Goal: Information Seeking & Learning: Learn about a topic

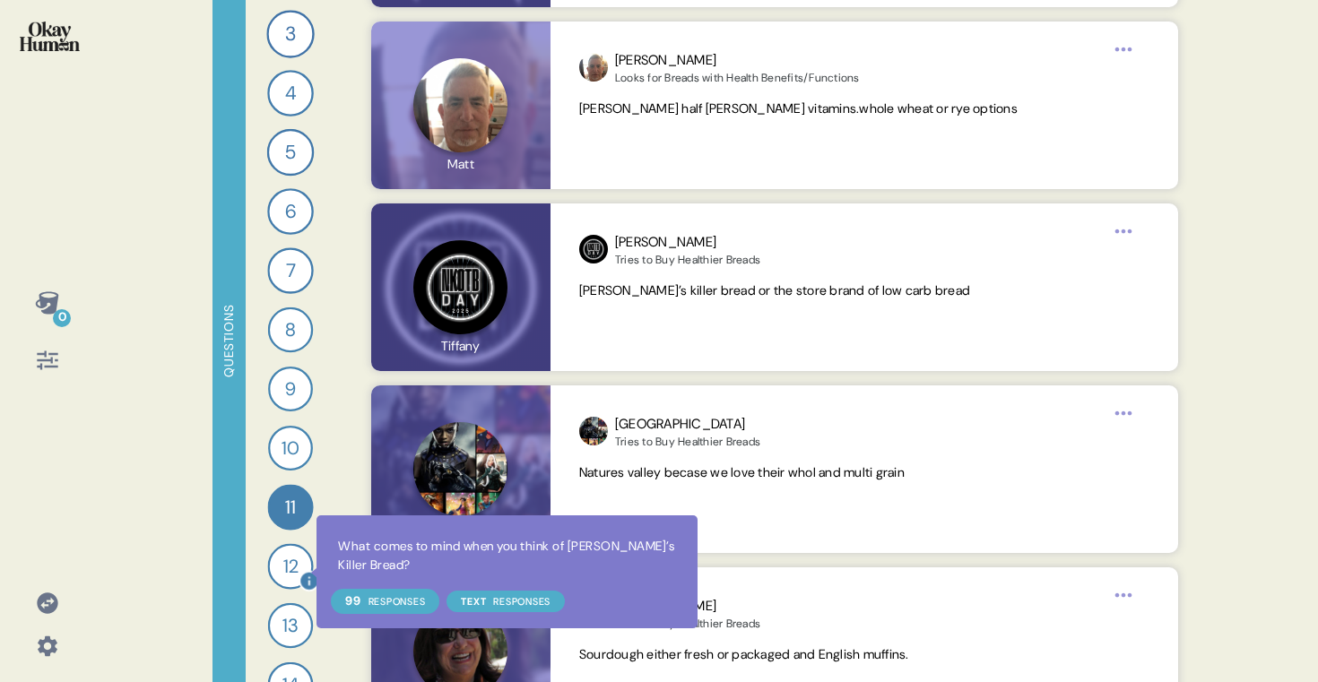
scroll to position [220, 0]
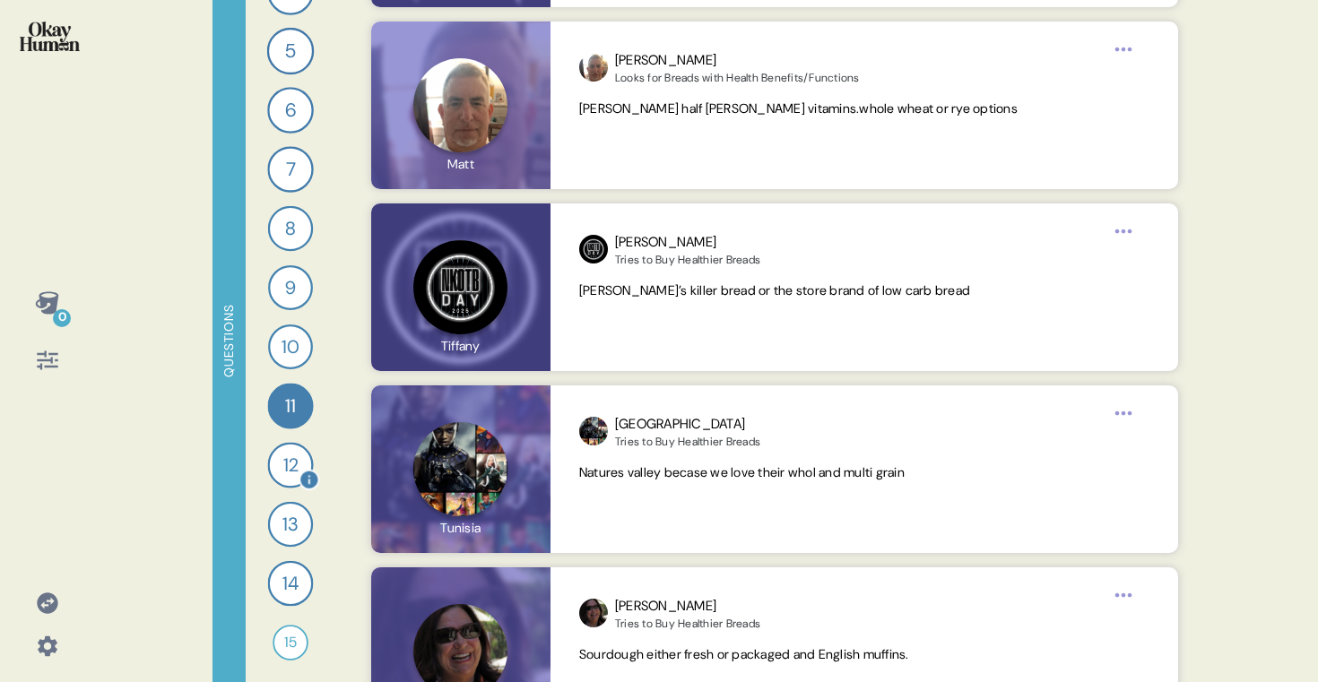
click at [284, 454] on div "12" at bounding box center [290, 465] width 46 height 46
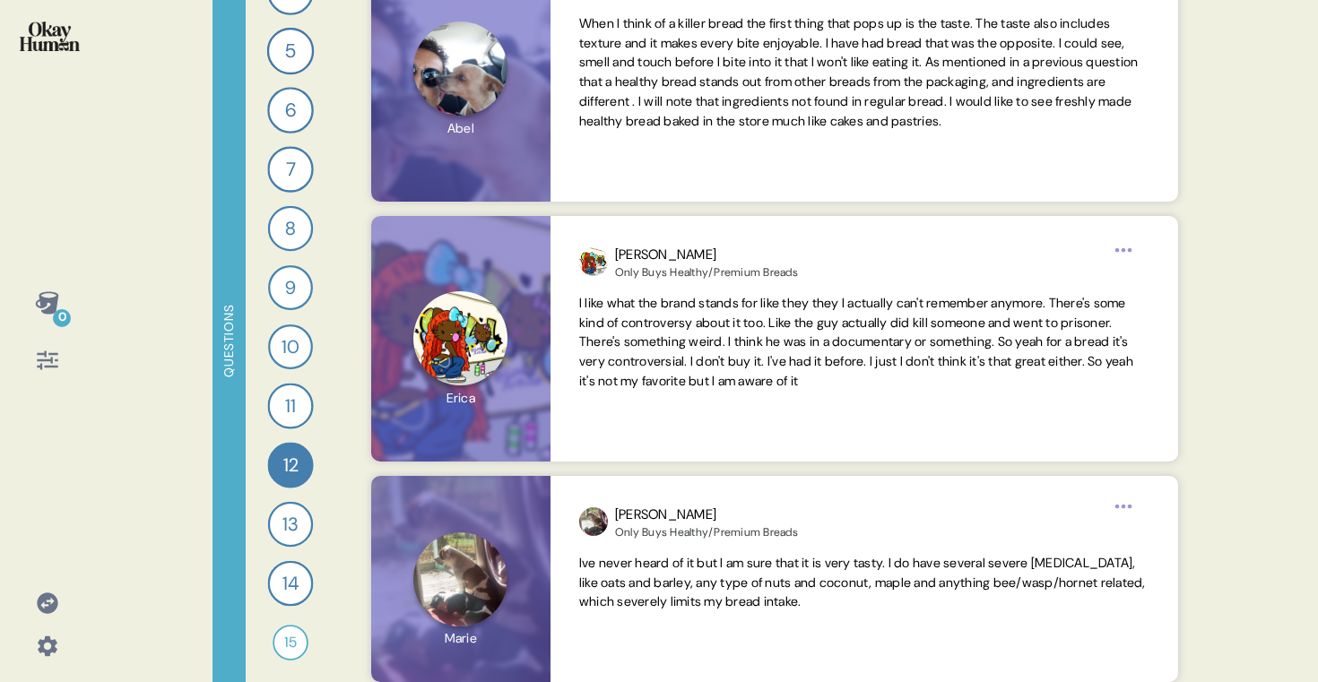
scroll to position [286, 0]
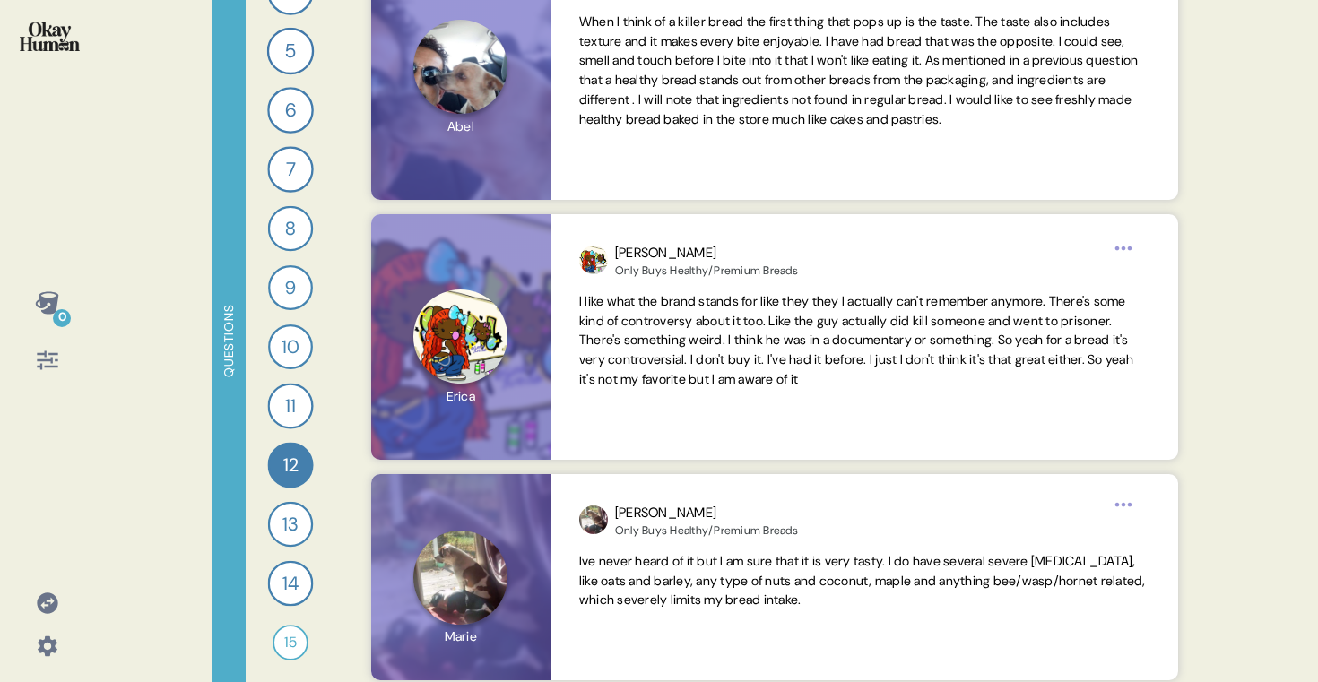
click at [1288, 223] on div "0 Questions 1 Tell me a story that captures what prioritizing your health looks…" at bounding box center [659, 341] width 1318 height 682
click at [280, 402] on div "11" at bounding box center [290, 406] width 46 height 46
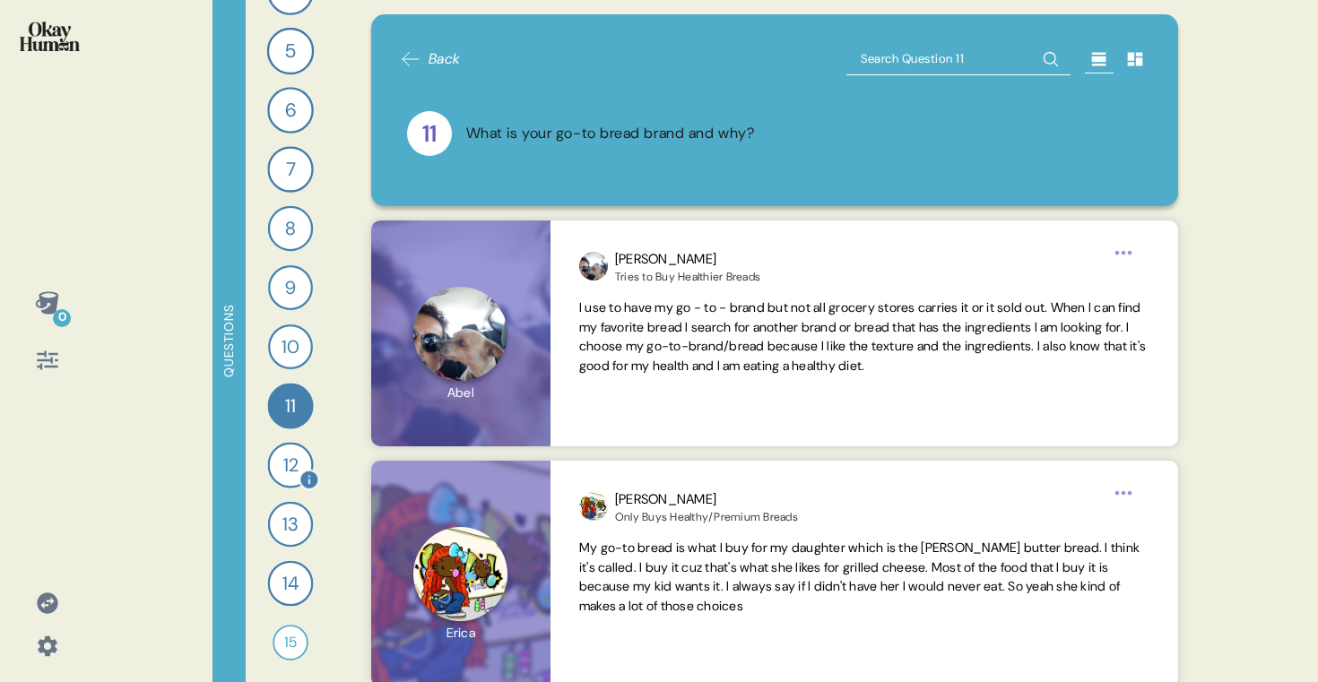
click at [281, 463] on div "12" at bounding box center [290, 465] width 46 height 46
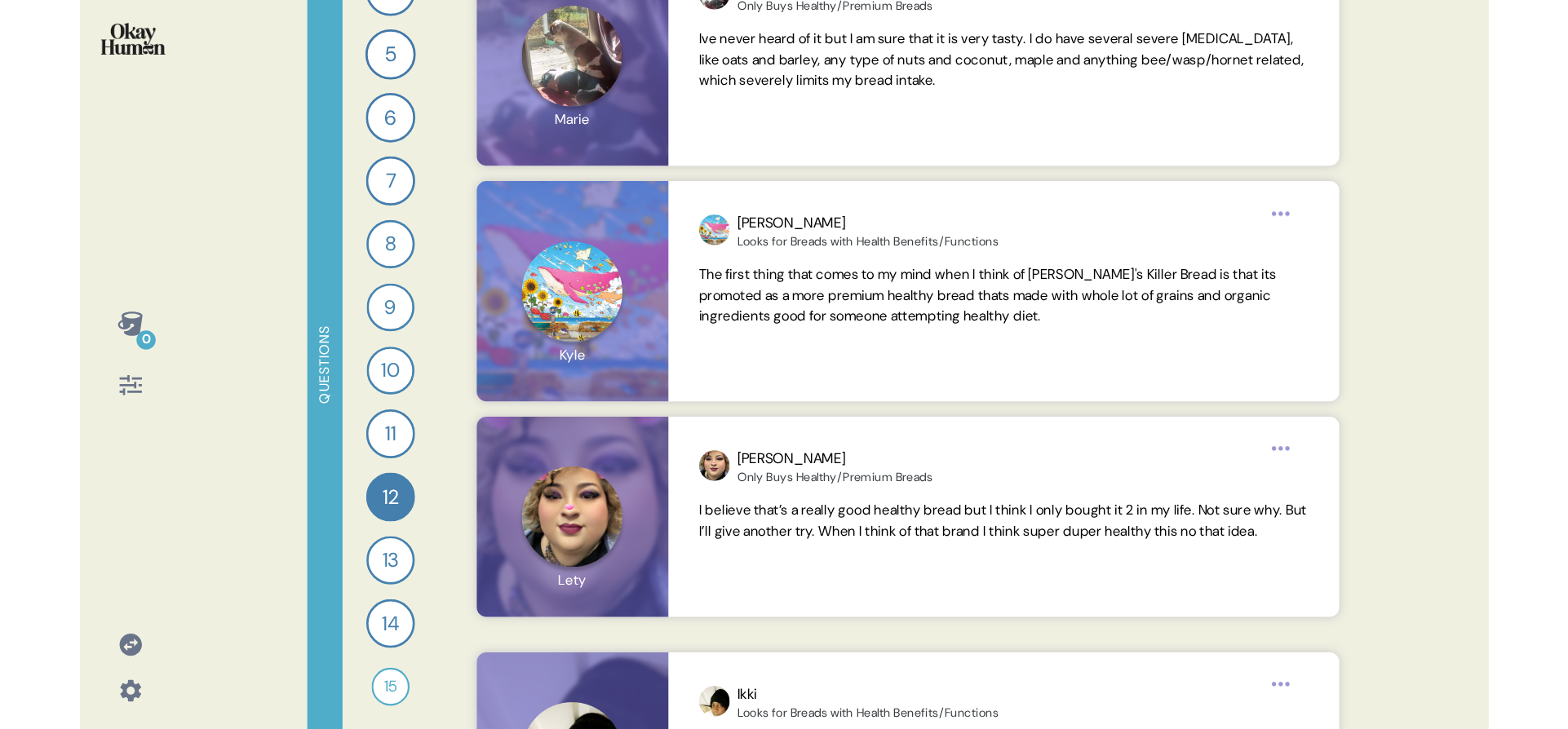
scroll to position [0, 0]
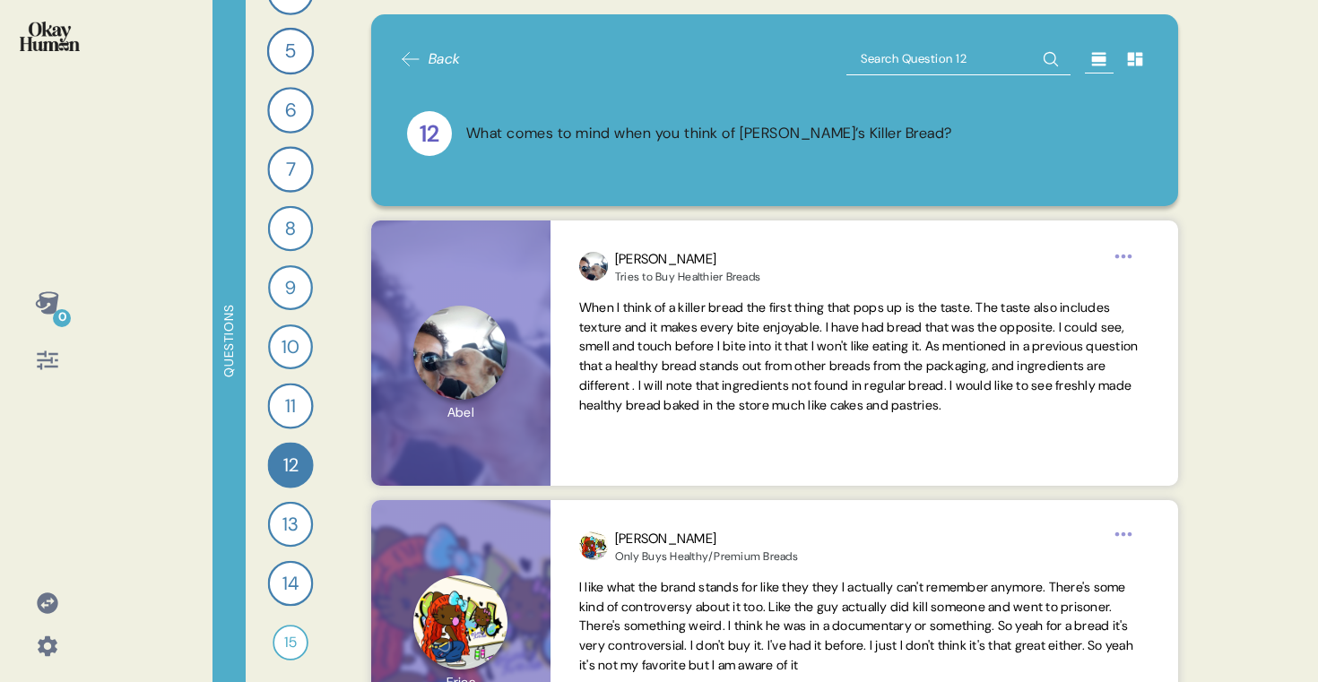
click at [646, 160] on div "12 What comes to mind when you think of [PERSON_NAME]’s Killer Bread?" at bounding box center [775, 134] width 750 height 88
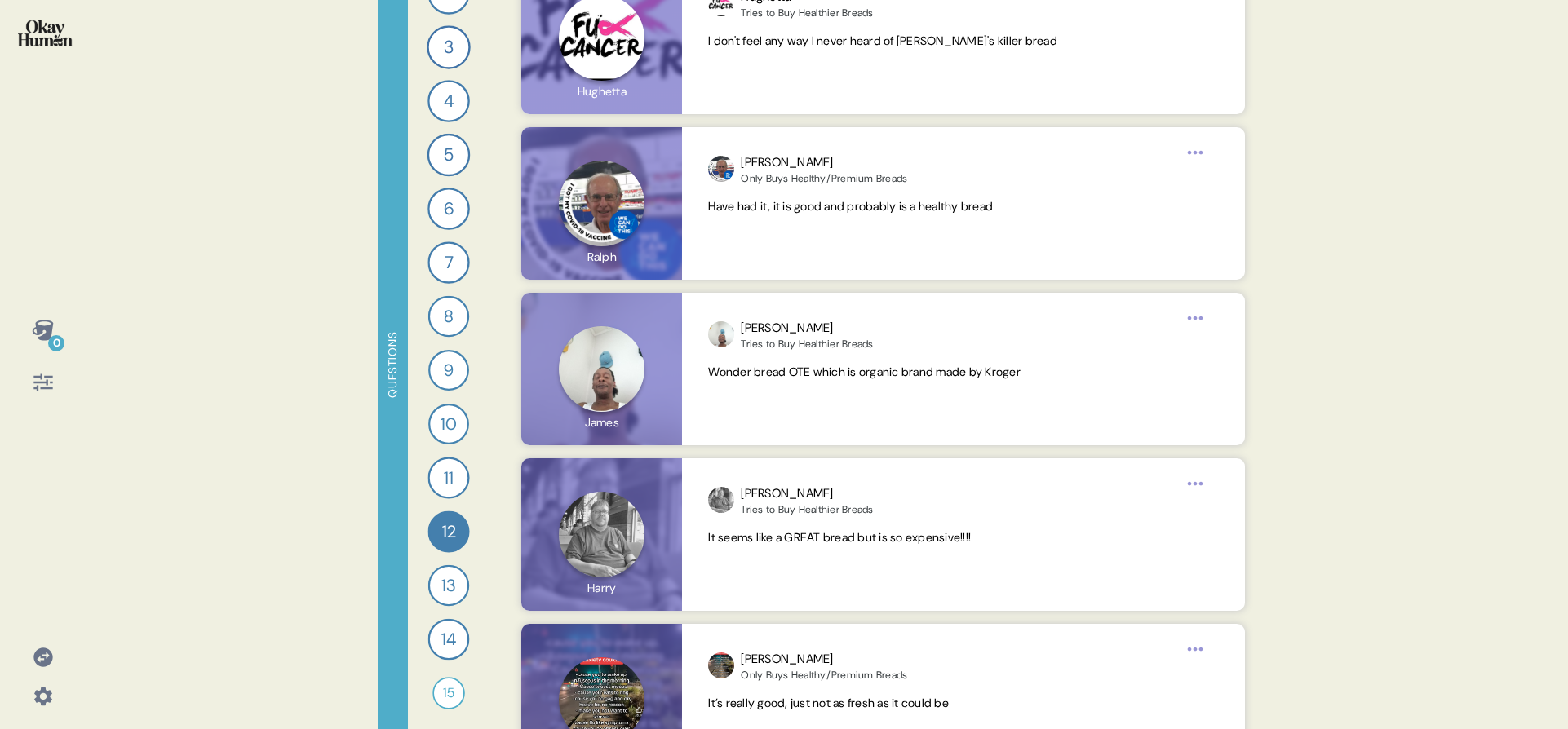
scroll to position [8666, 0]
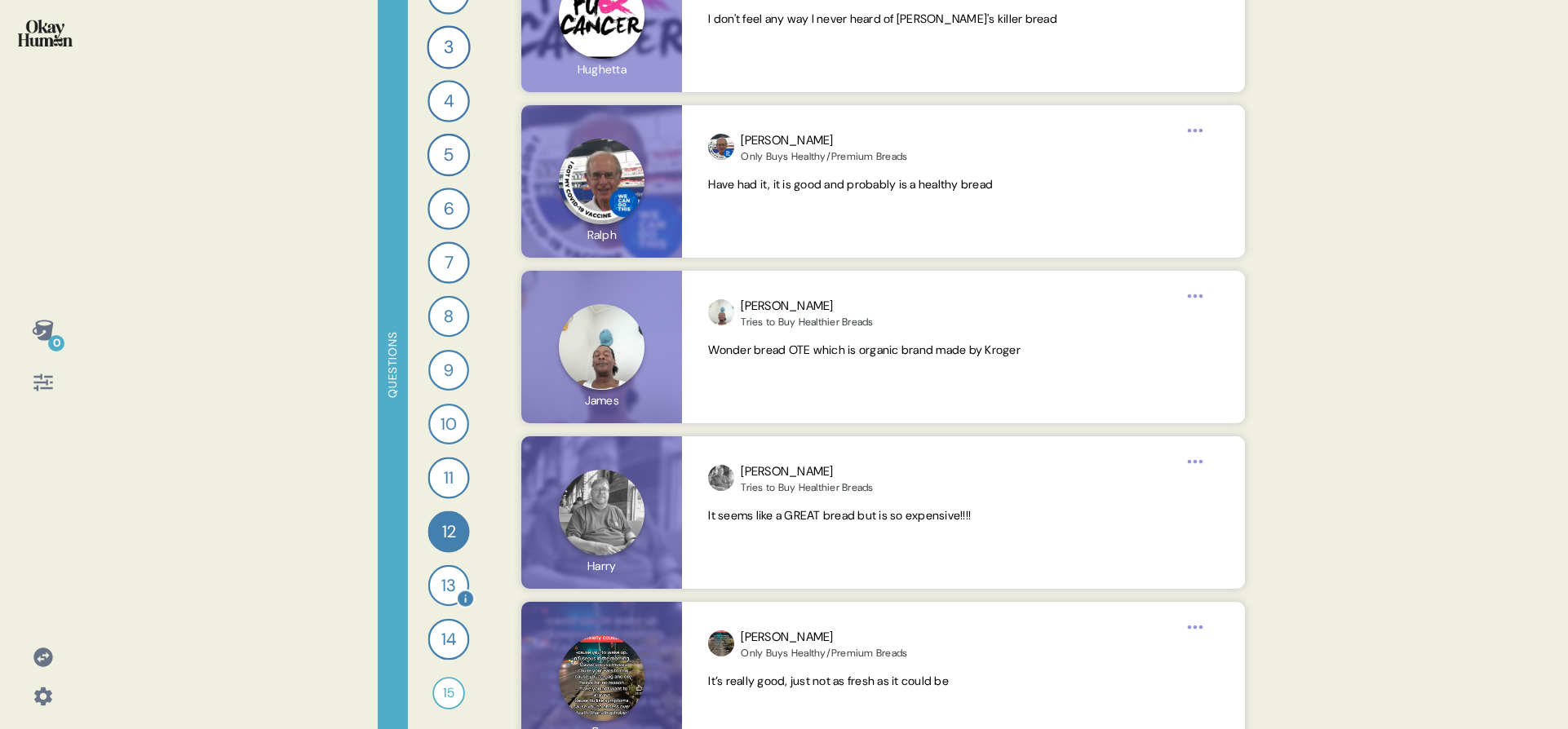
click at [441, 565] on div "13" at bounding box center [449, 585] width 41 height 41
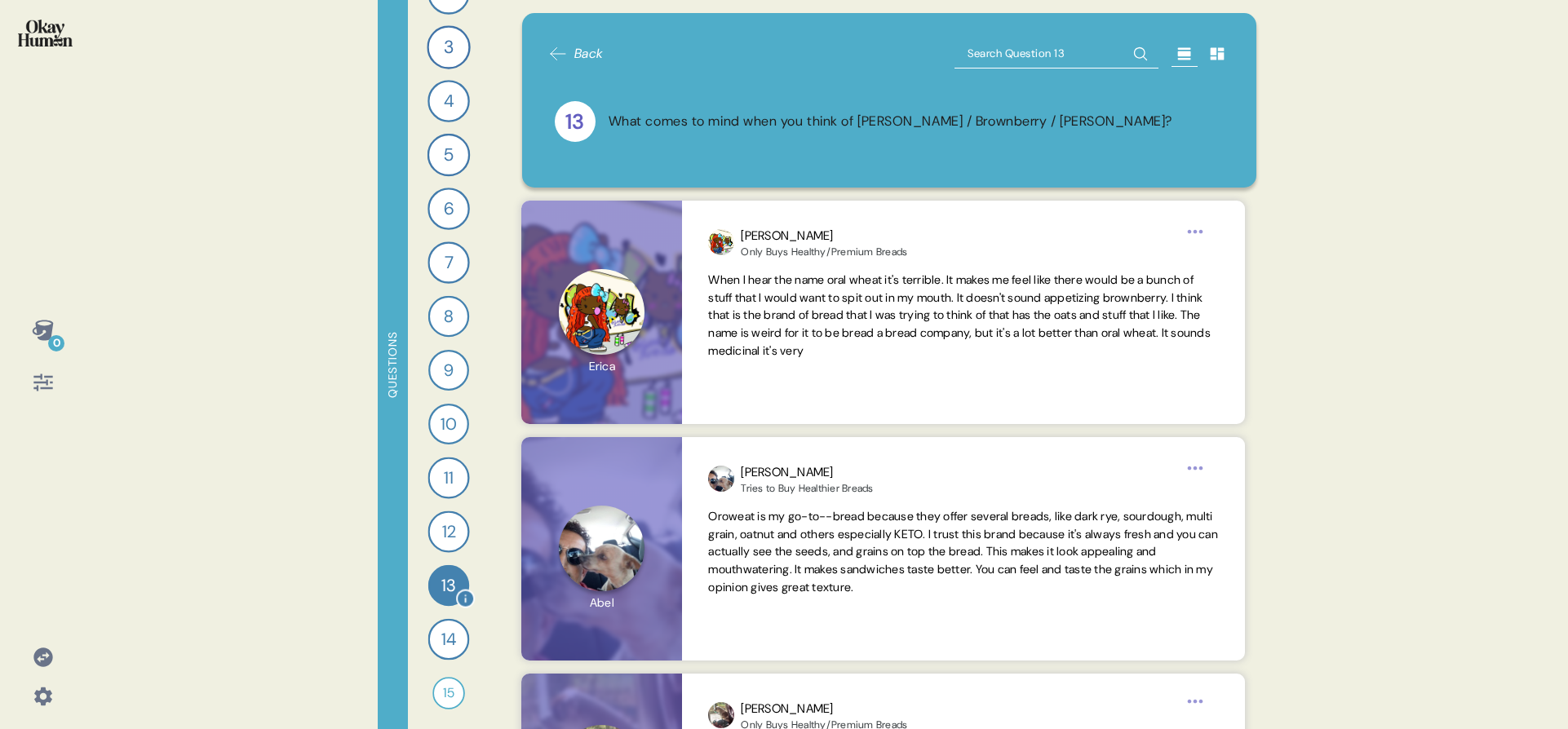
click at [440, 569] on div "13" at bounding box center [449, 585] width 41 height 41
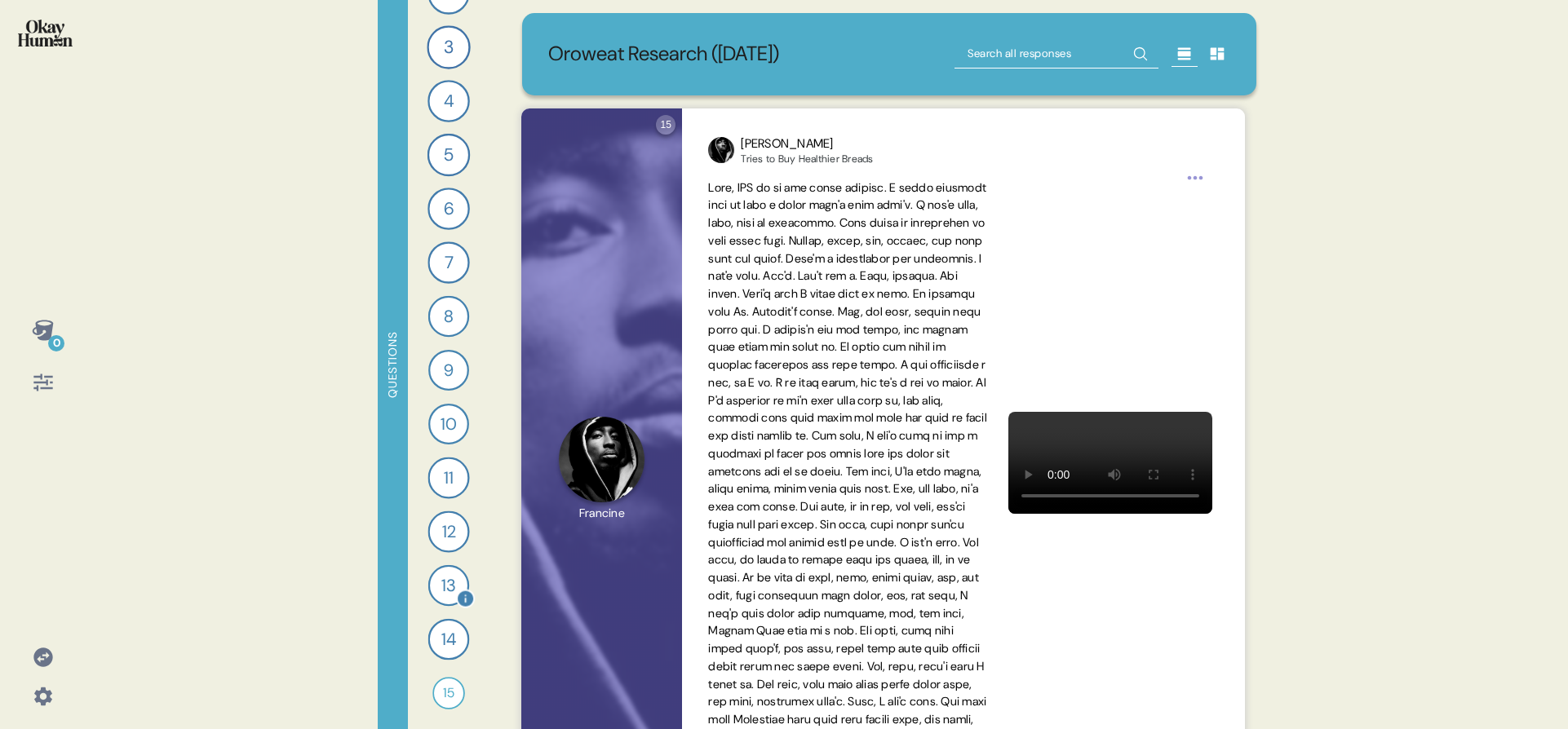
click at [452, 579] on div "13" at bounding box center [449, 585] width 41 height 41
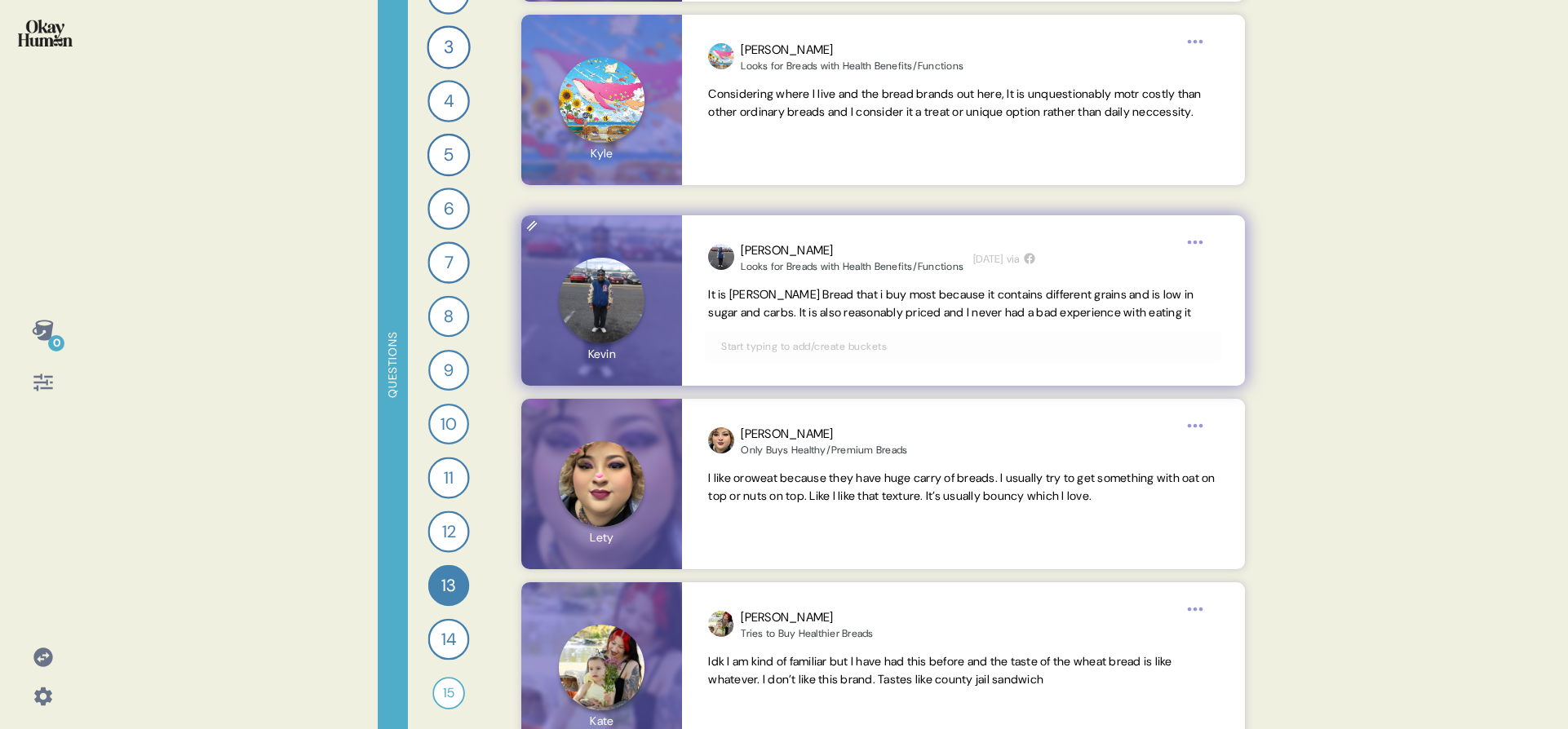
scroll to position [863, 0]
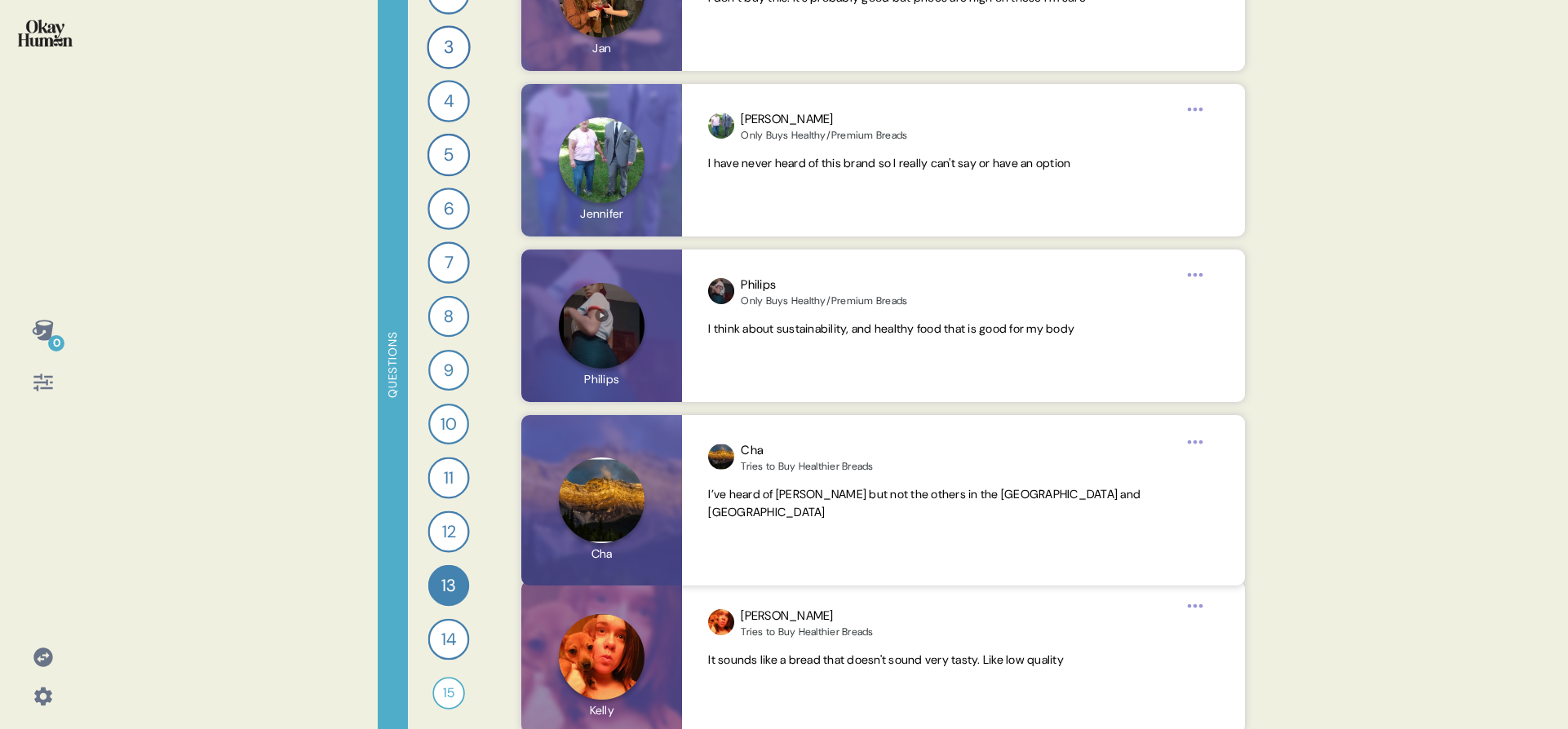
scroll to position [6533, 0]
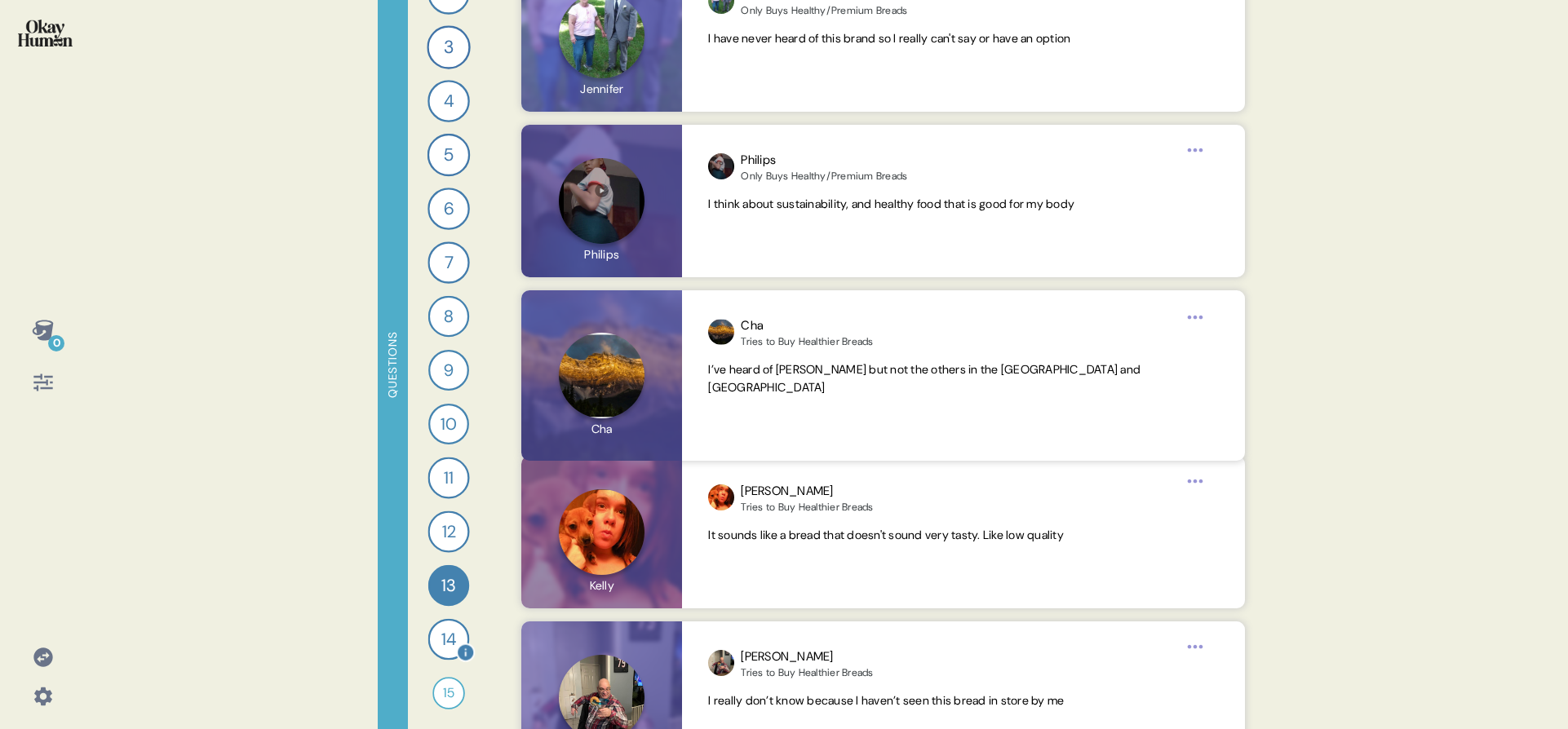
click at [447, 620] on div "14" at bounding box center [450, 640] width 42 height 42
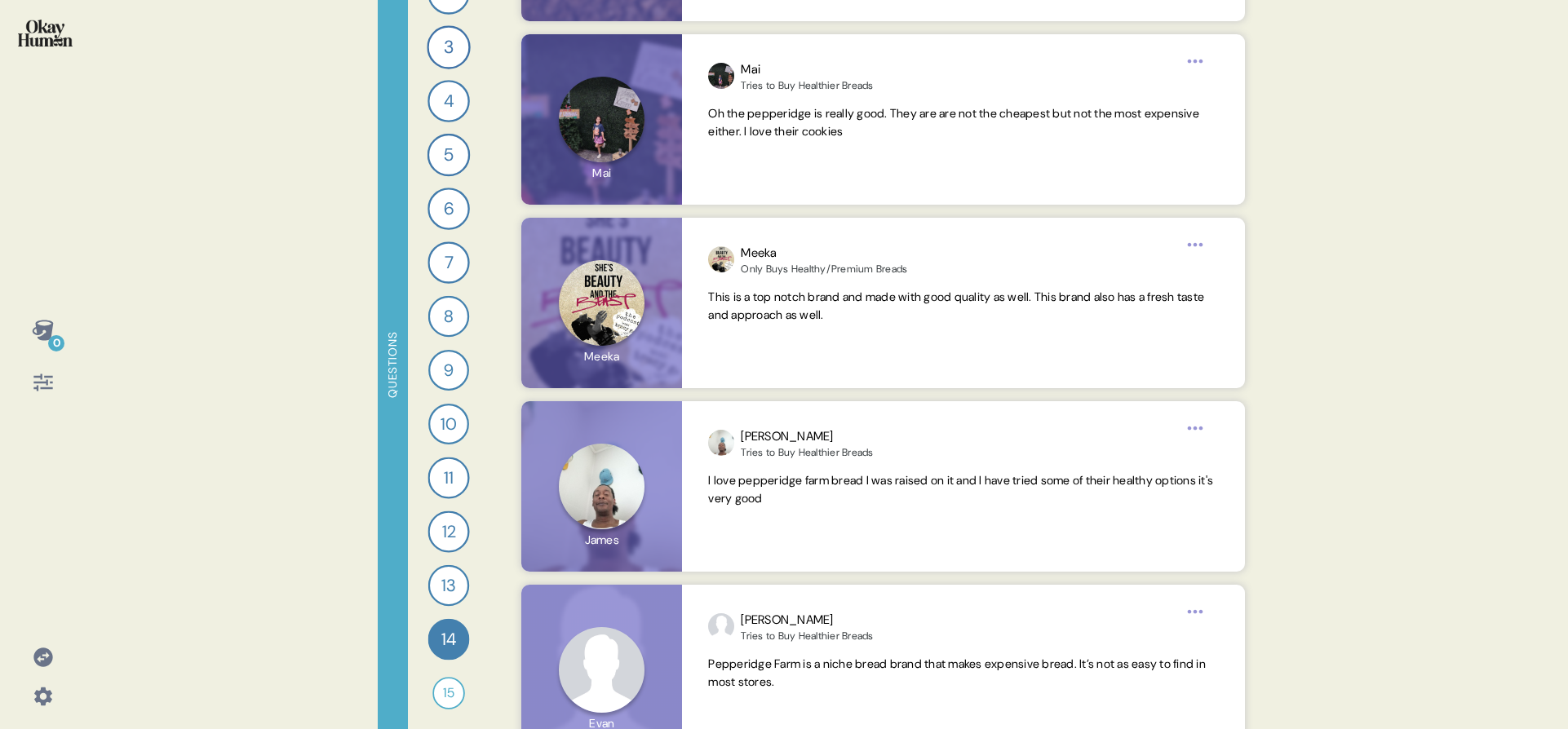
scroll to position [4545, 0]
click at [432, 620] on div "15" at bounding box center [449, 694] width 33 height 33
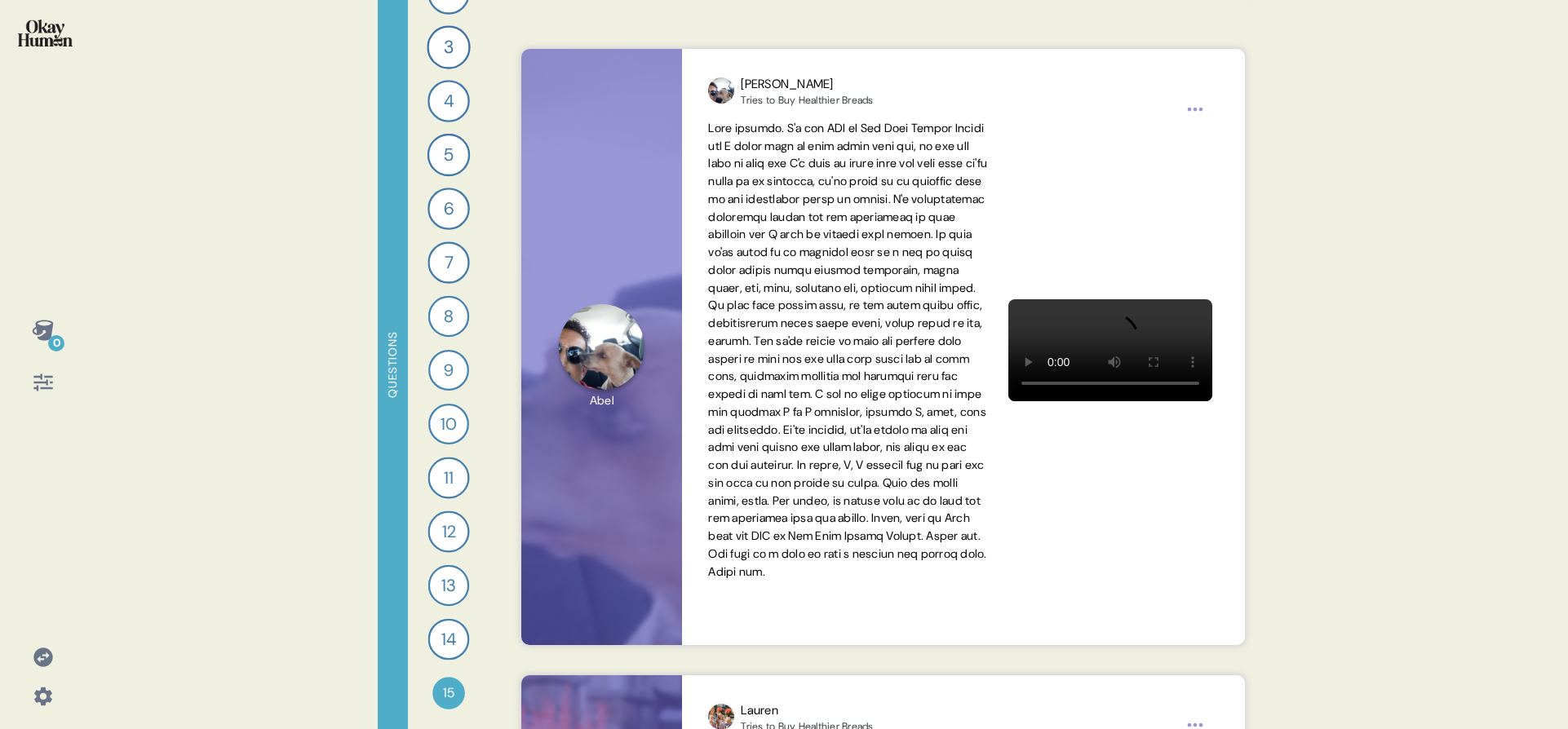
scroll to position [921, 0]
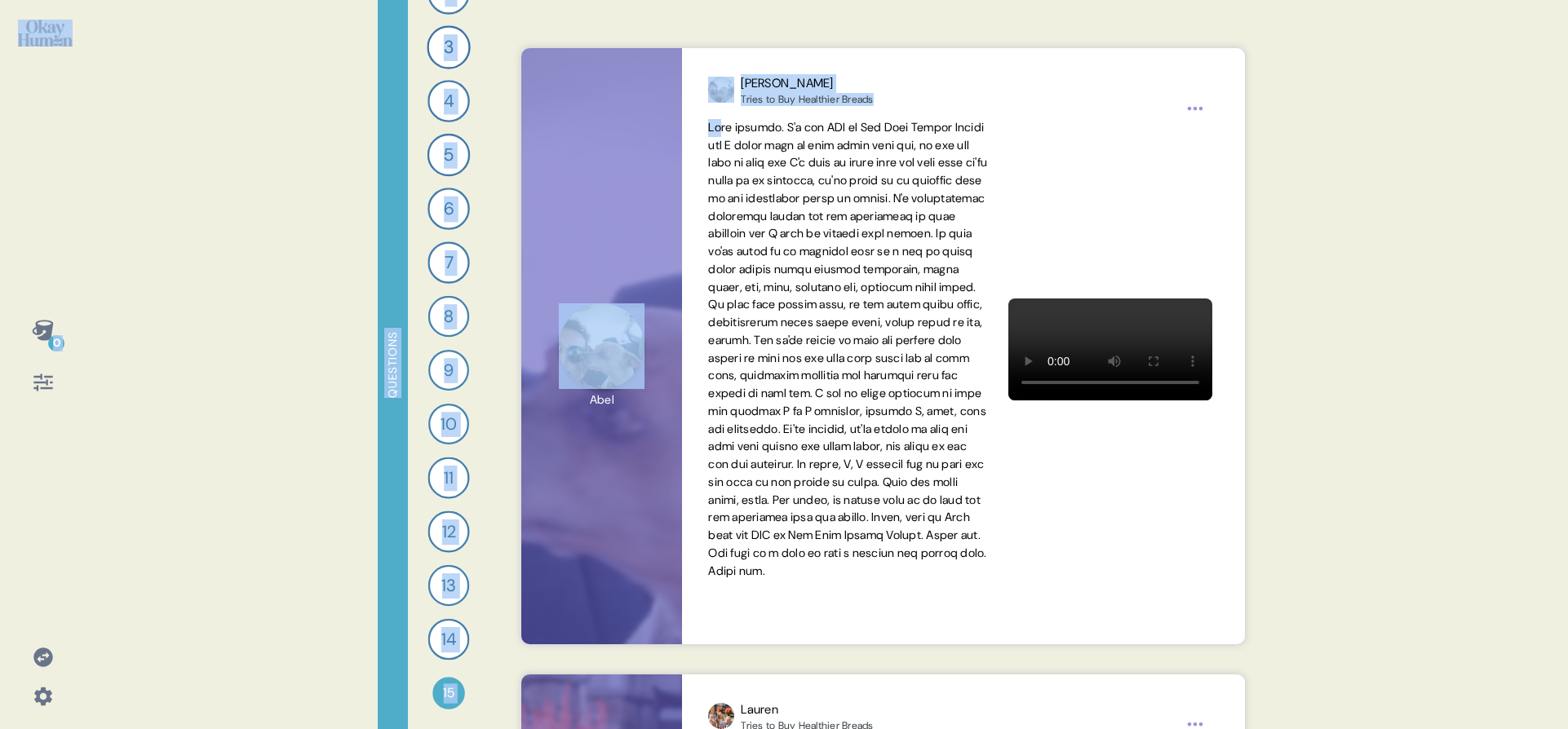
drag, startPoint x: 0, startPoint y: 207, endPoint x: 0, endPoint y: 592, distance: 385.0
click at [0, 311] on div "0 Questions 1 Tell me a story that captures what prioritizing your health looks…" at bounding box center [784, 364] width 1568 height 729
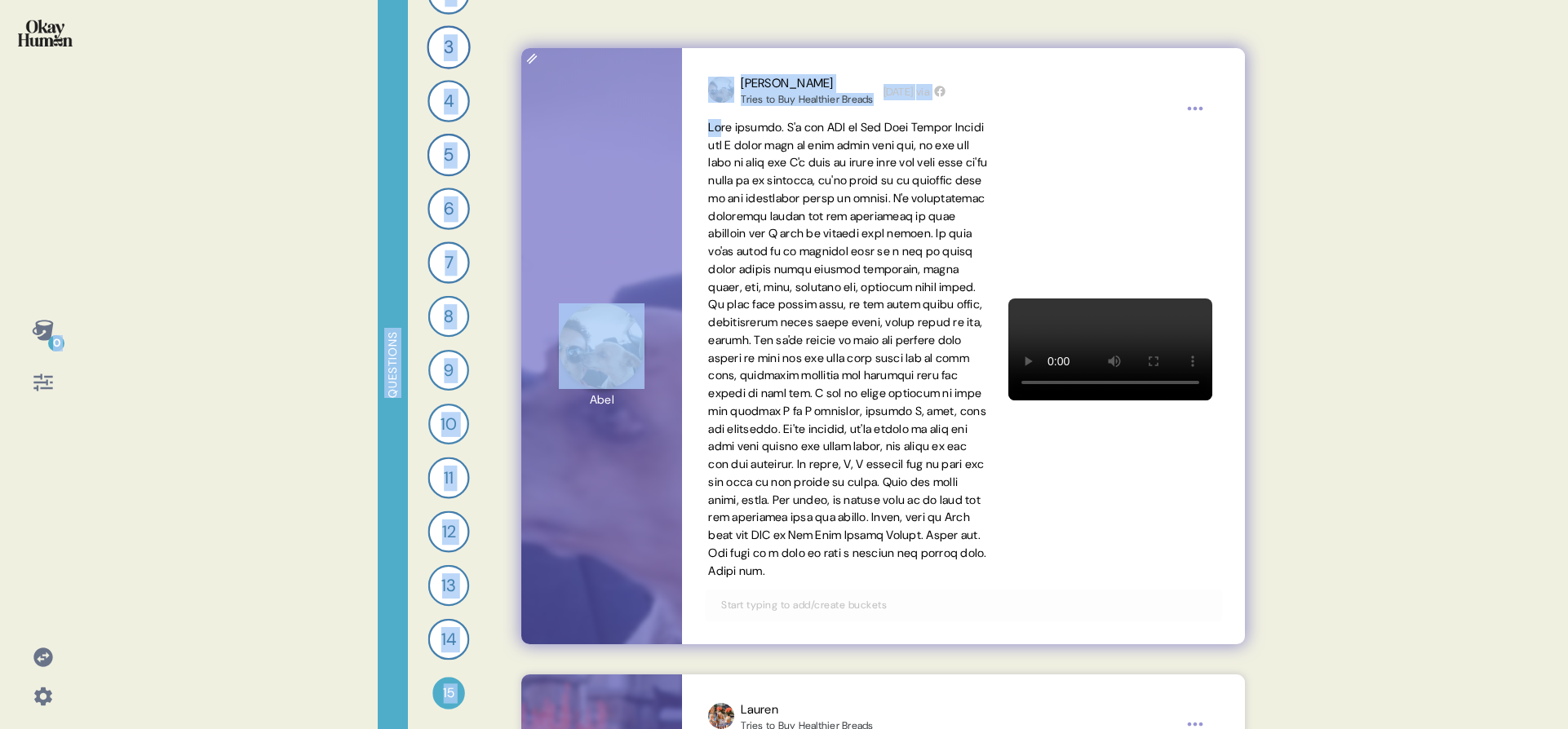
click at [1080, 335] on video at bounding box center [1110, 349] width 204 height 102
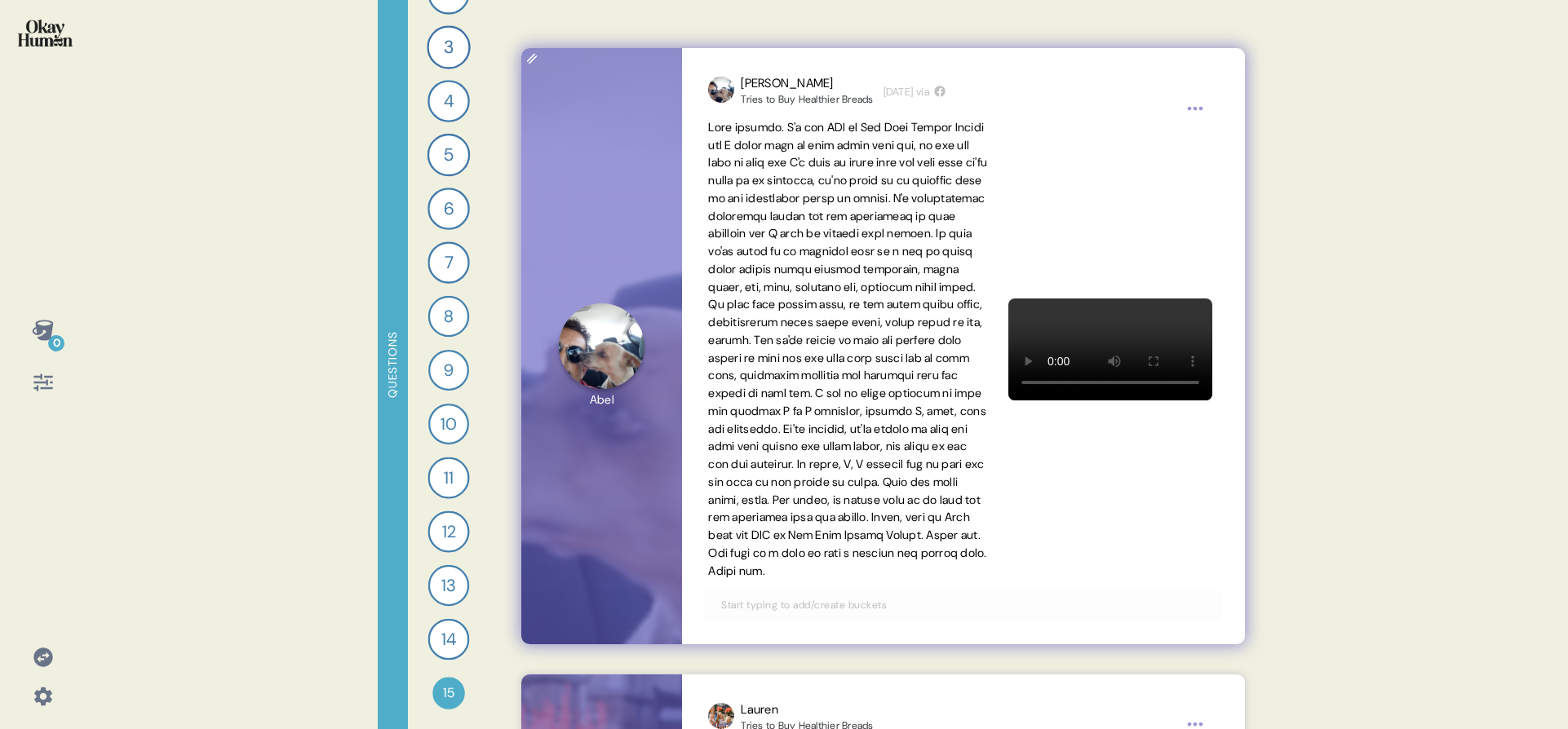
click at [832, 478] on span at bounding box center [847, 349] width 279 height 459
click at [1082, 320] on video at bounding box center [1110, 349] width 204 height 102
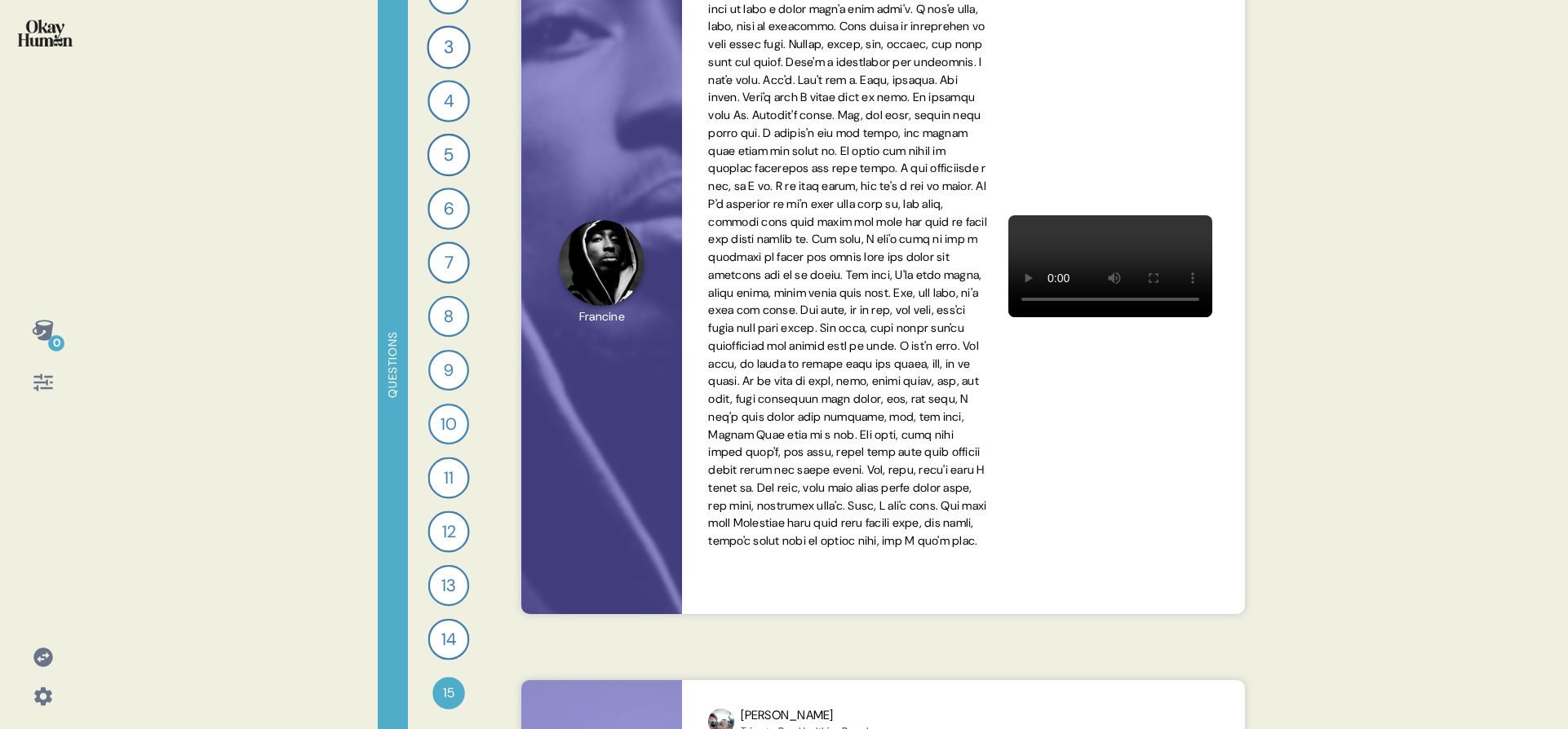
scroll to position [292, 0]
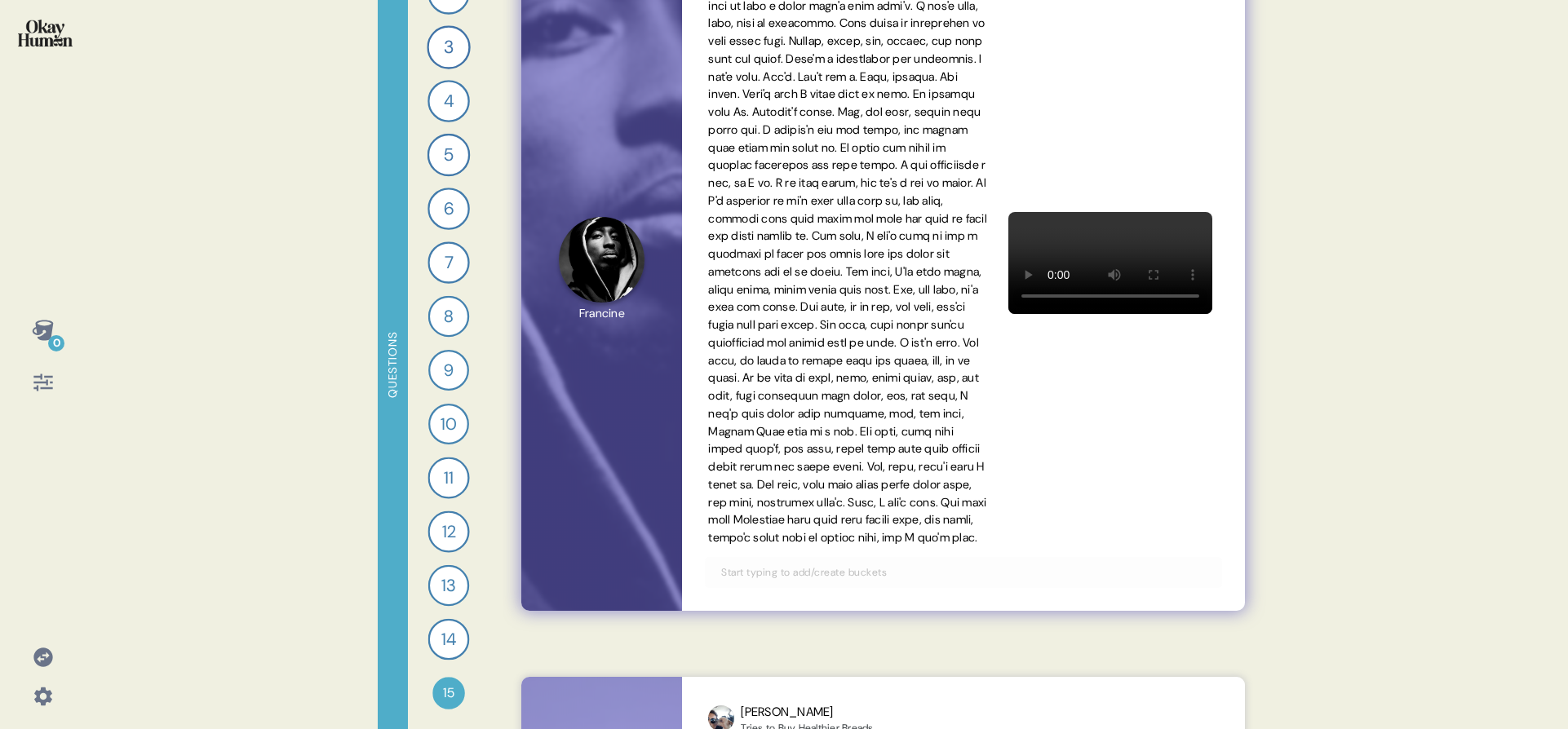
click at [846, 345] on span at bounding box center [847, 262] width 279 height 564
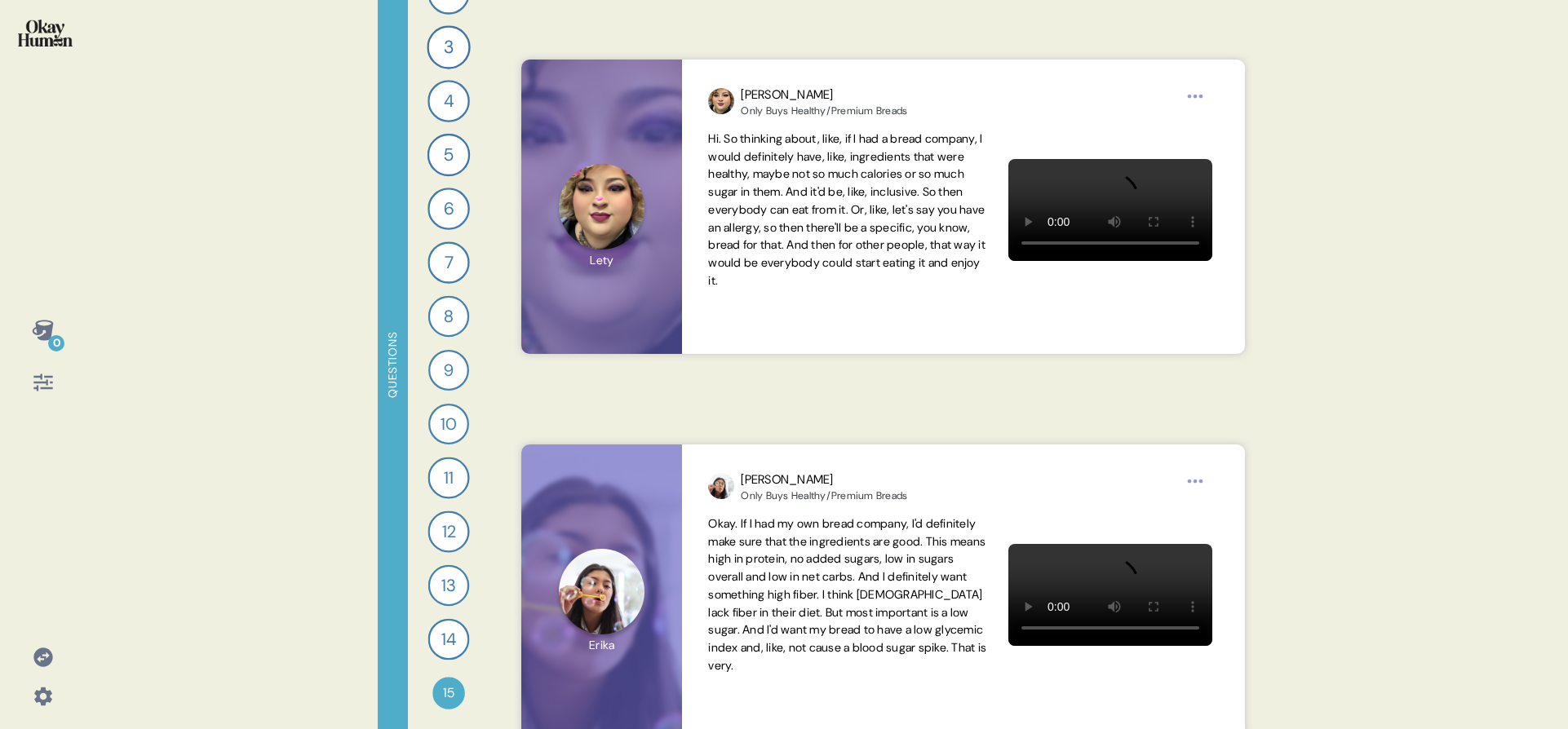
scroll to position [6343, 0]
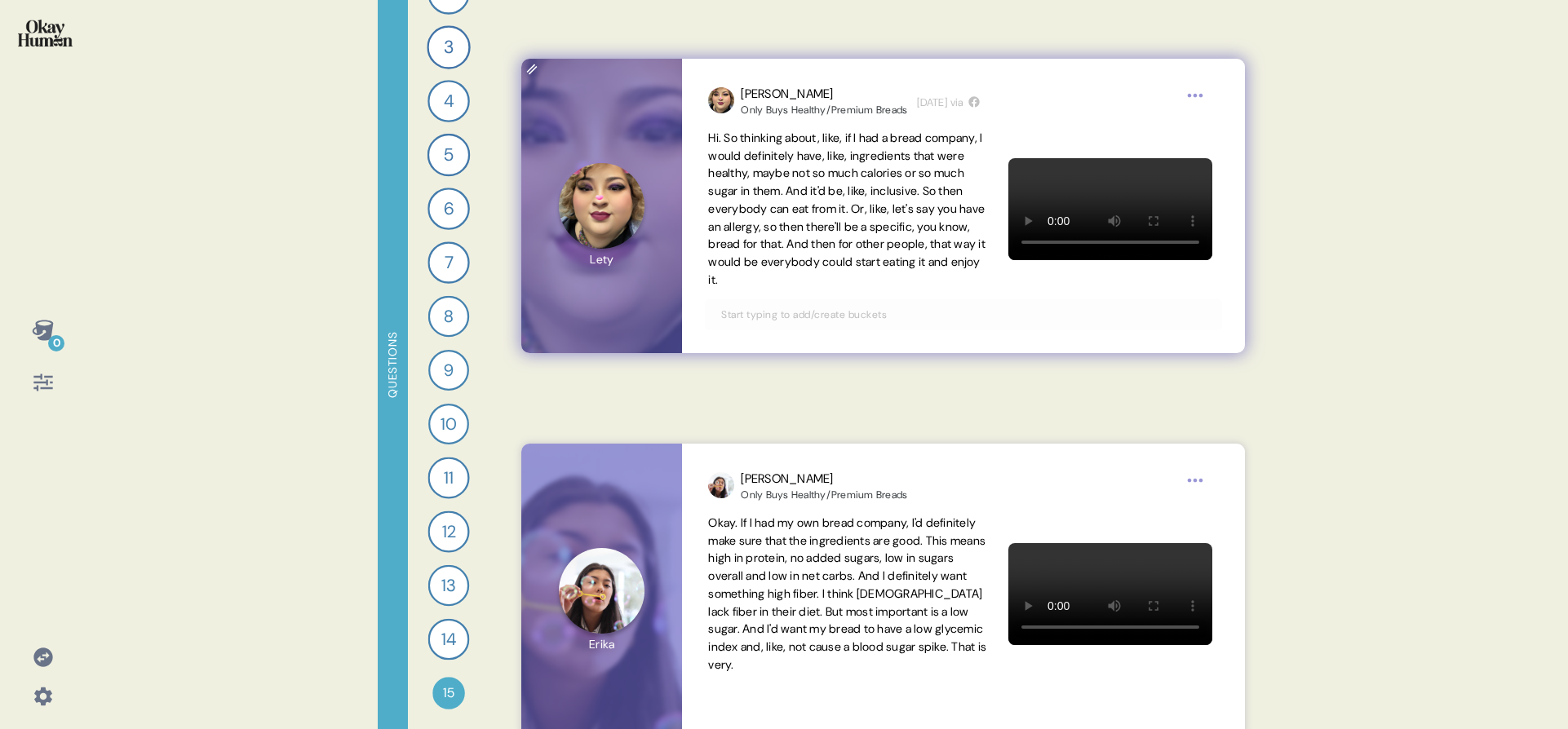
click at [884, 218] on span "Hi. So thinking about, like, if I had a bread company, I would definitely have,…" at bounding box center [846, 208] width 278 height 157
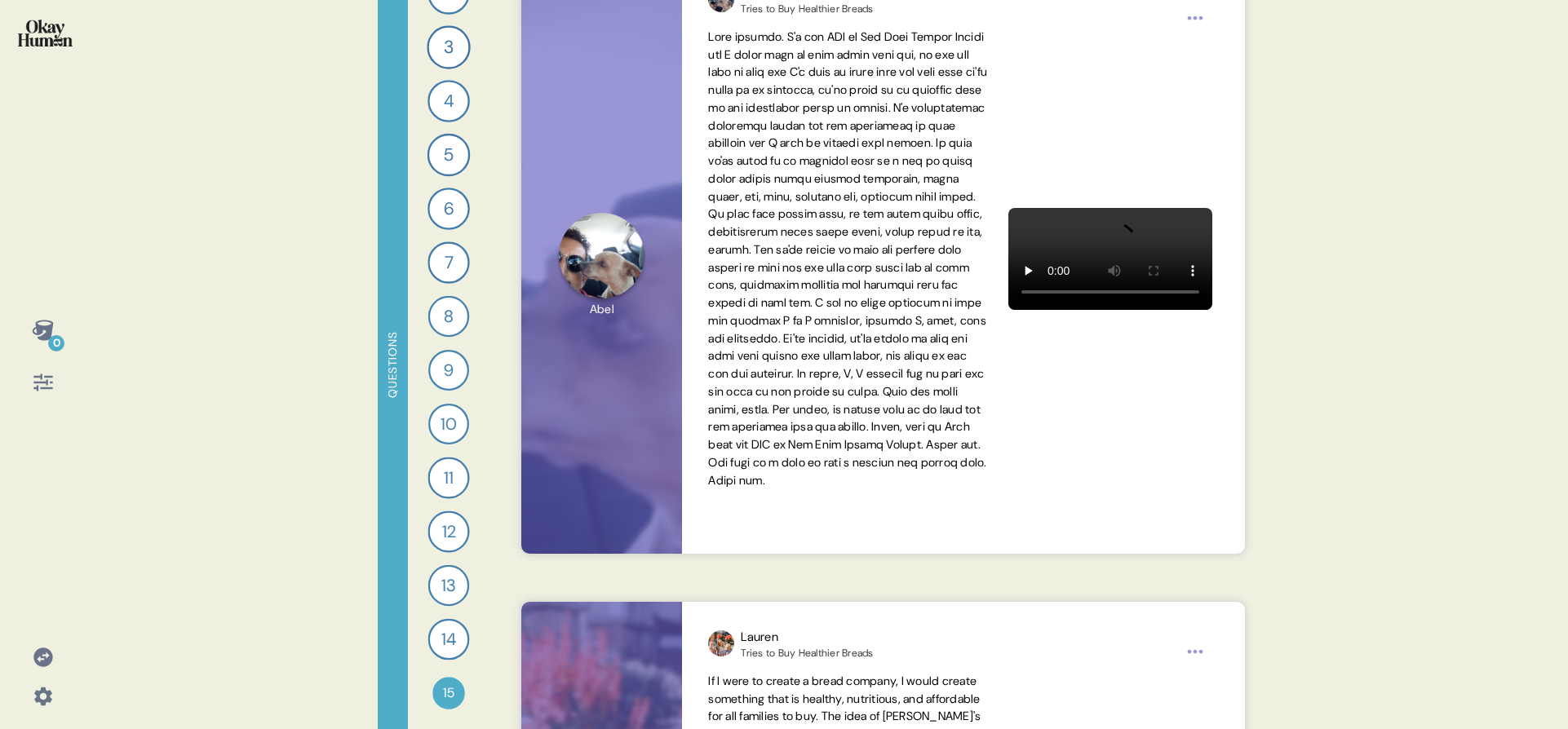
scroll to position [0, 0]
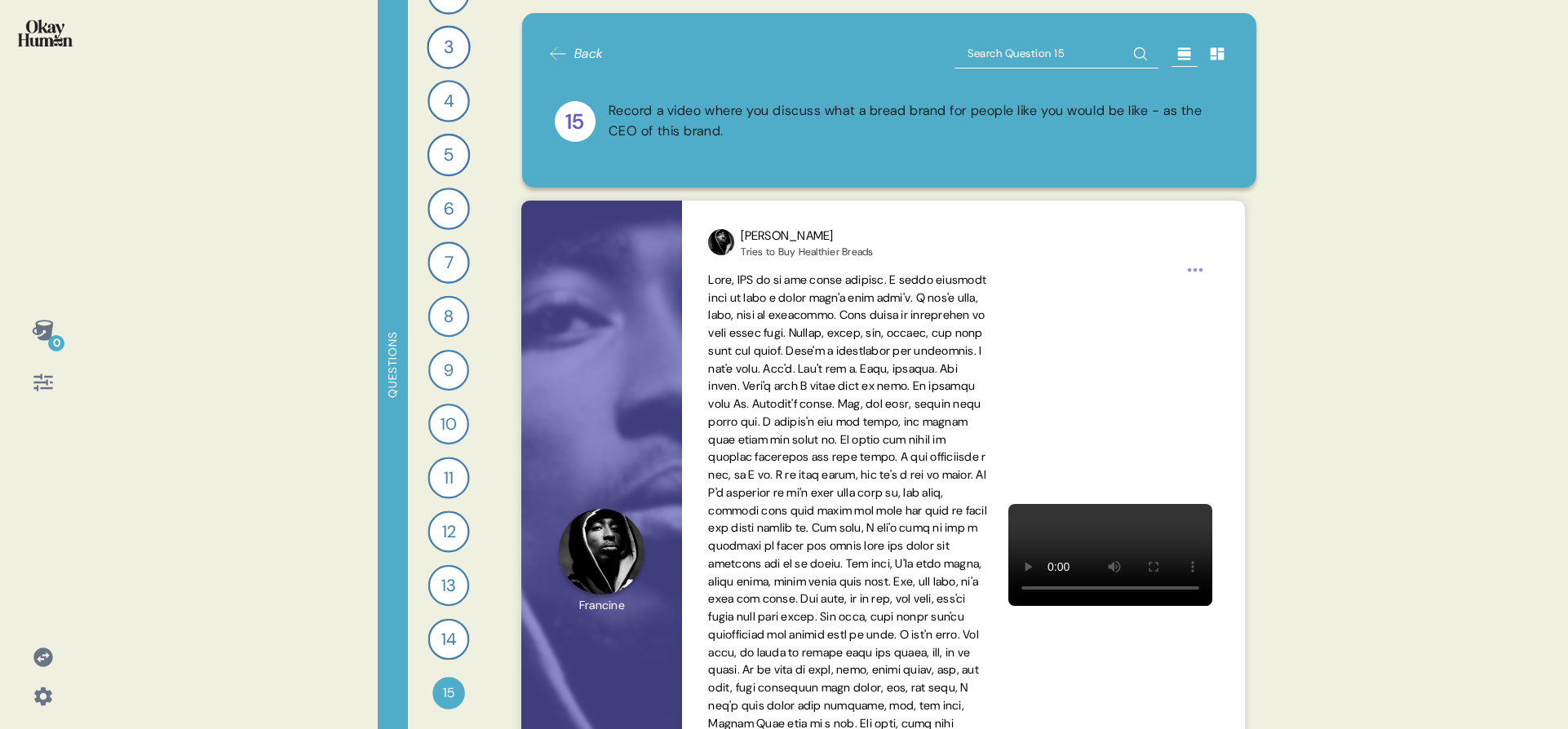
click at [996, 67] on input "text" at bounding box center [1057, 54] width 204 height 29
type input "sugar"
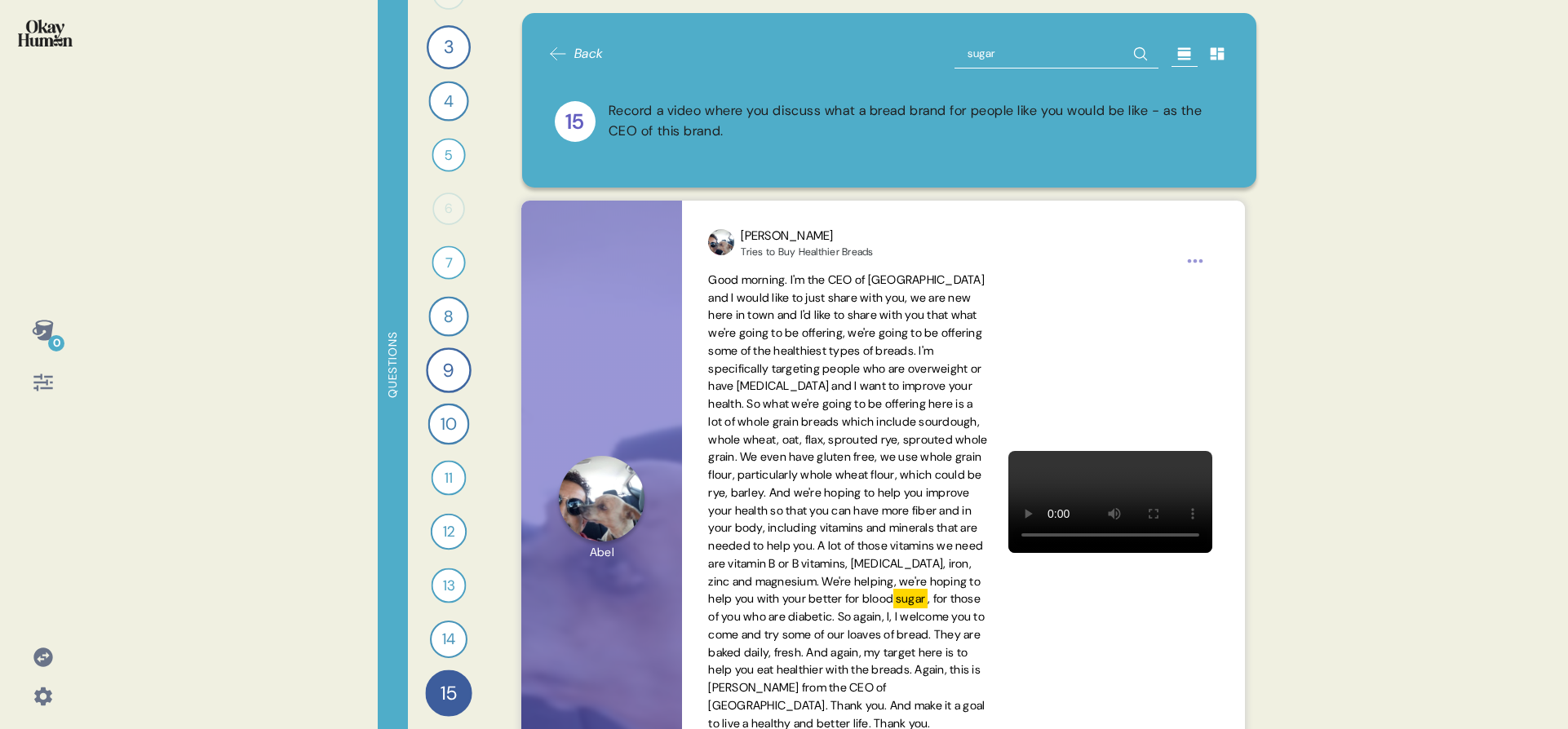
click at [1053, 51] on input "sugar" at bounding box center [1057, 54] width 204 height 29
type input "carb"
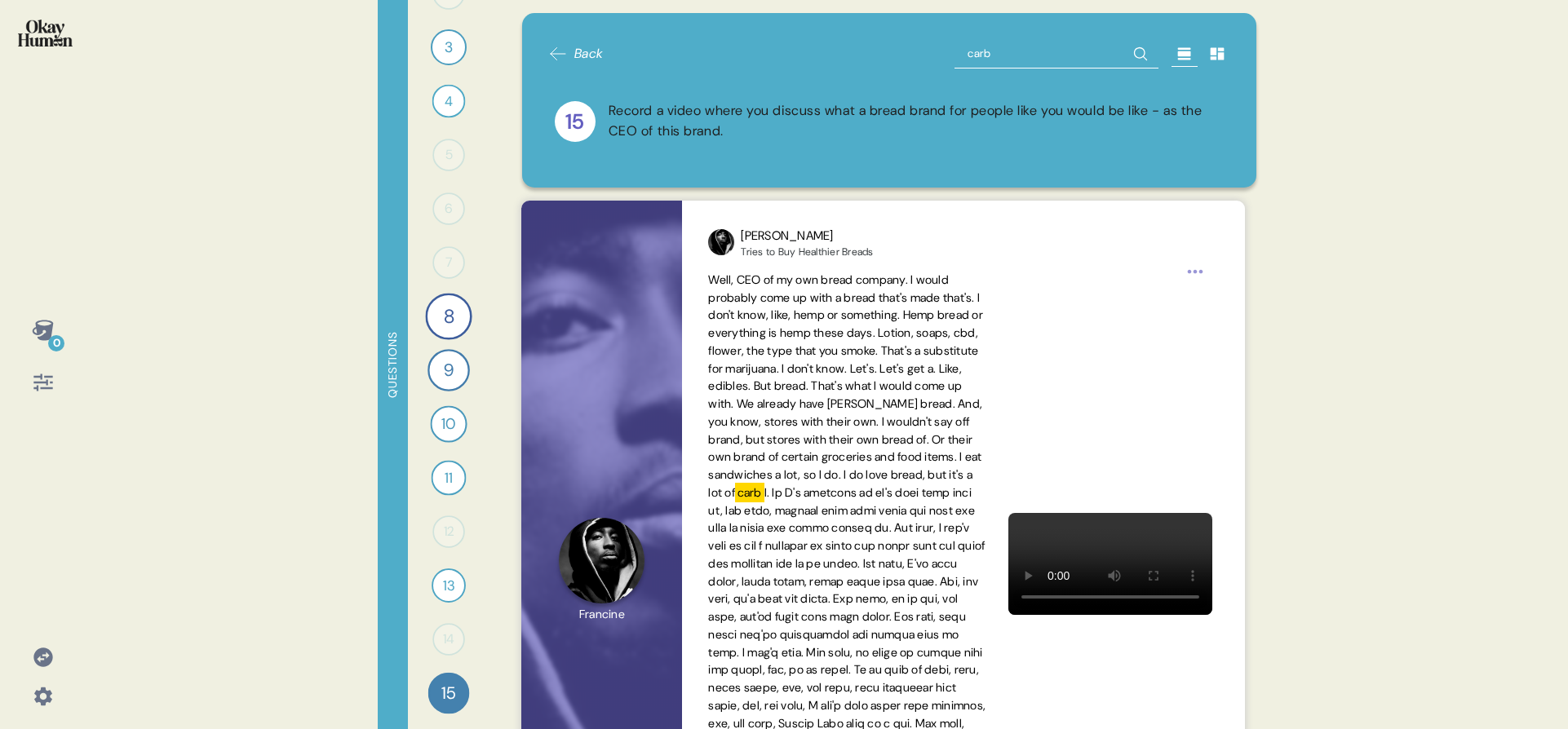
click at [1010, 51] on input "carb" at bounding box center [1057, 54] width 204 height 29
type input "corn"
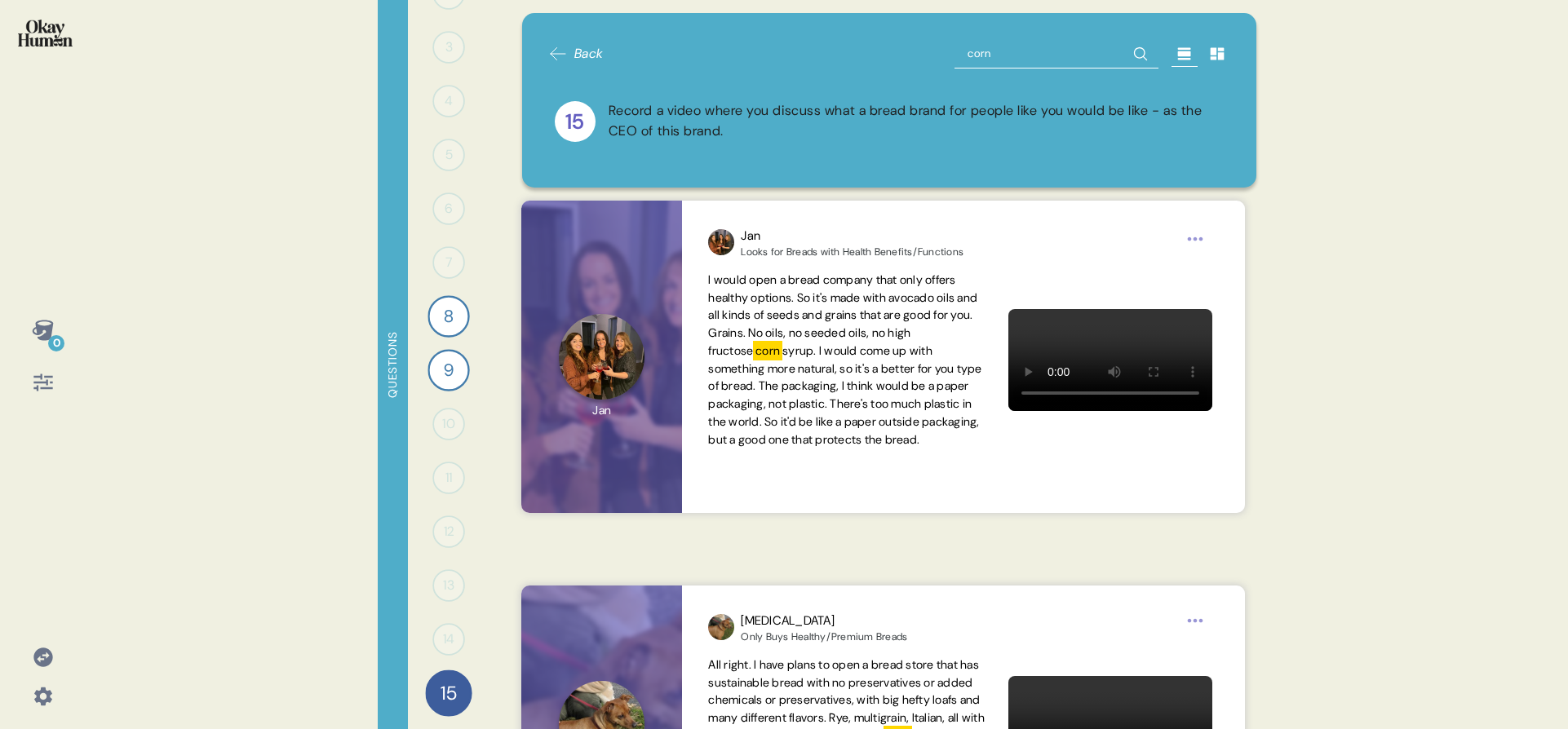
click at [996, 56] on input "corn" at bounding box center [1057, 54] width 204 height 29
click at [996, 56] on input "corn" at bounding box center [1057, 54] width 204 height 29
type input "genetic"
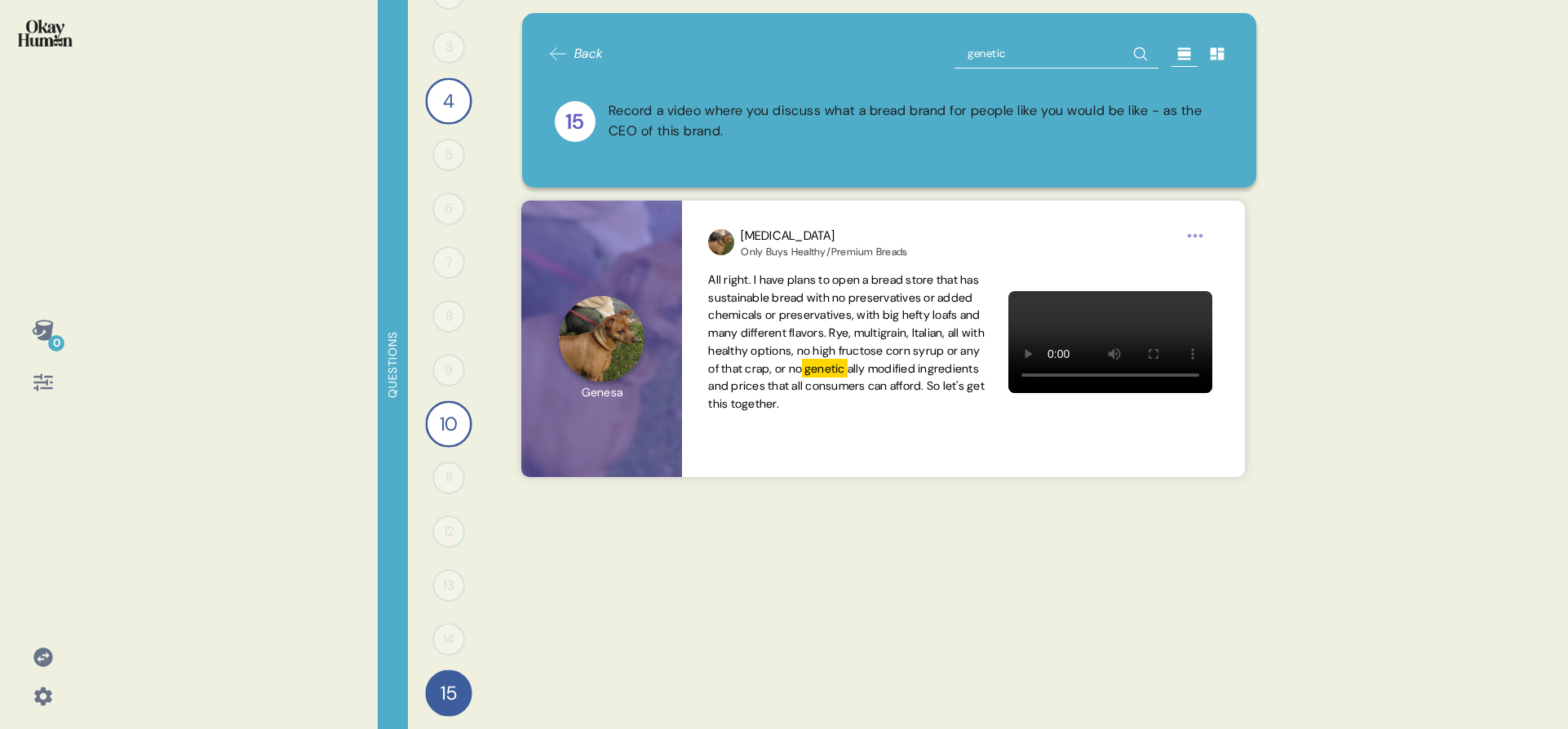
click at [994, 55] on input "genetic" at bounding box center [1057, 54] width 204 height 29
type input "gmo"
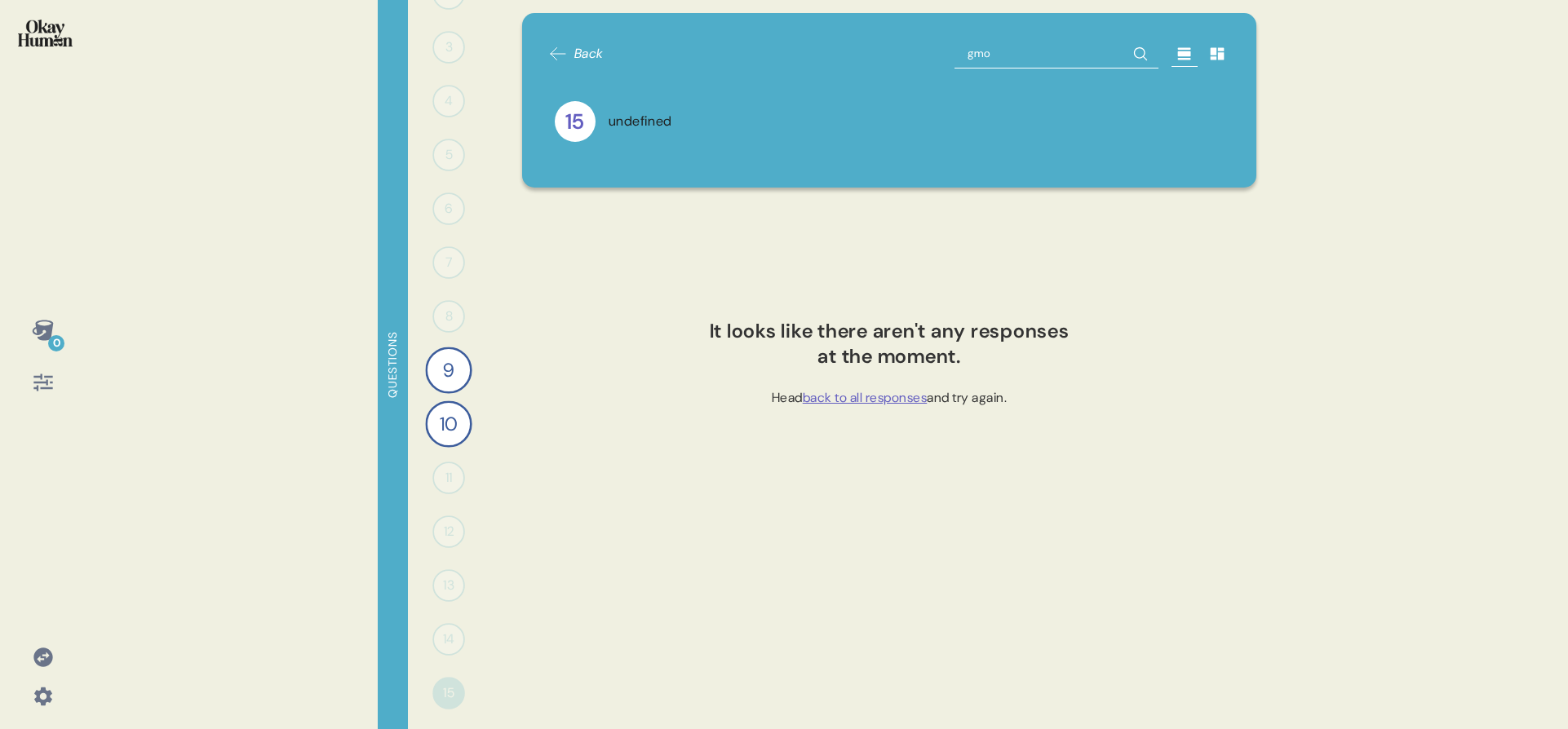
click at [999, 53] on input "gmo" at bounding box center [1057, 54] width 204 height 29
type input "calor"
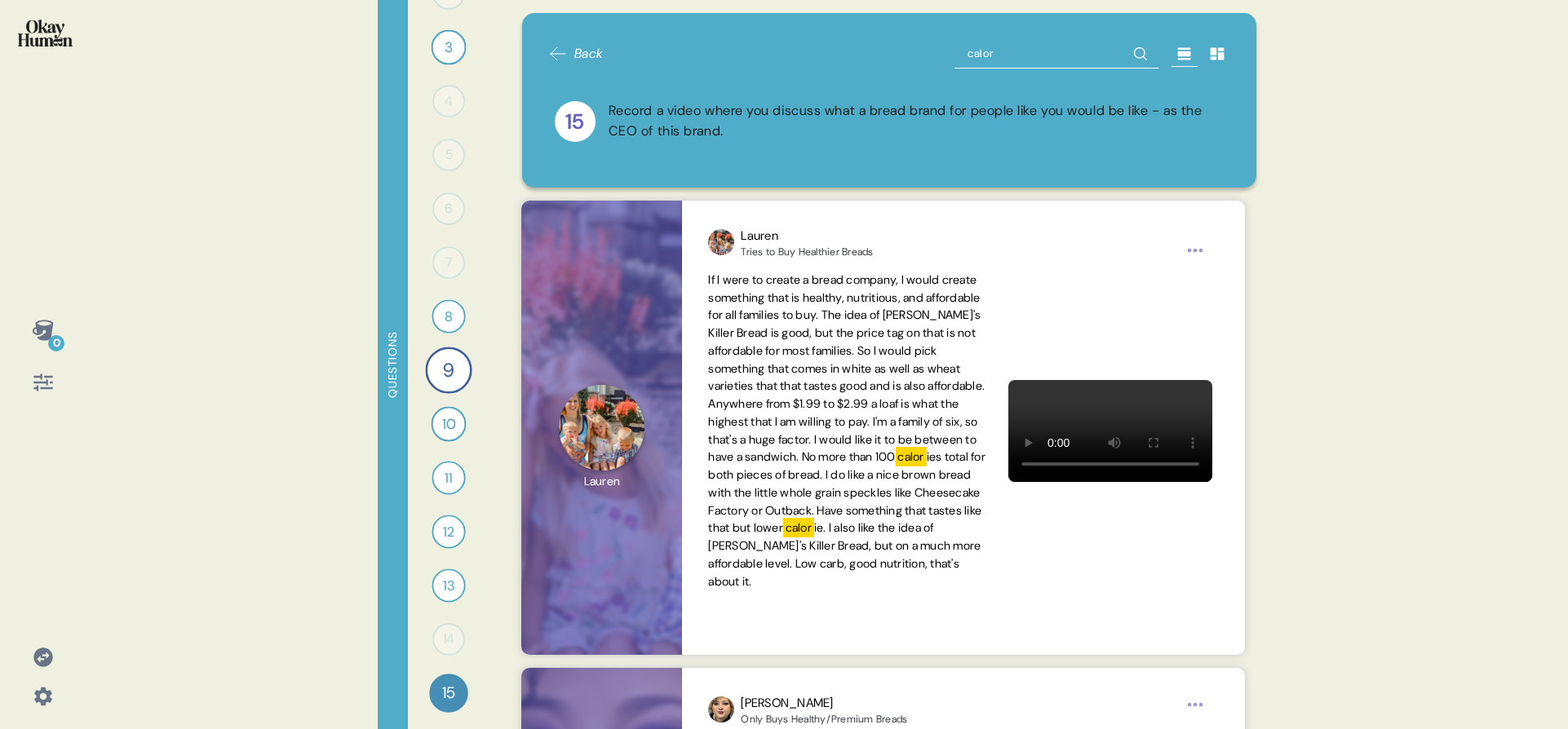
click at [1029, 54] on input "calor" at bounding box center [1057, 54] width 204 height 29
click at [1028, 54] on input "calor" at bounding box center [1057, 54] width 204 height 29
type input "artific"
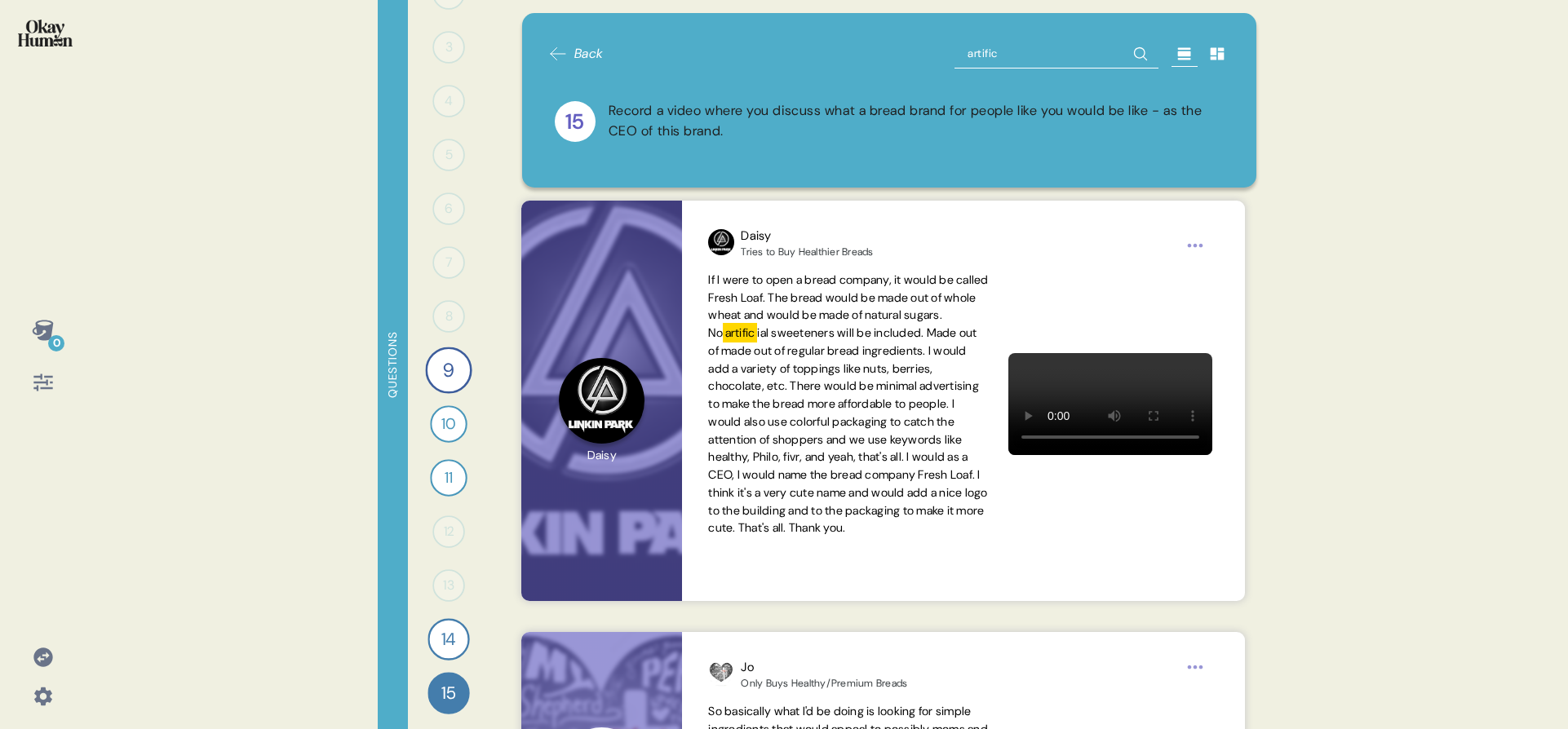
click at [989, 62] on input "artific" at bounding box center [1057, 54] width 204 height 29
click at [989, 63] on input "artific" at bounding box center [1057, 54] width 204 height 29
type input "sweete"
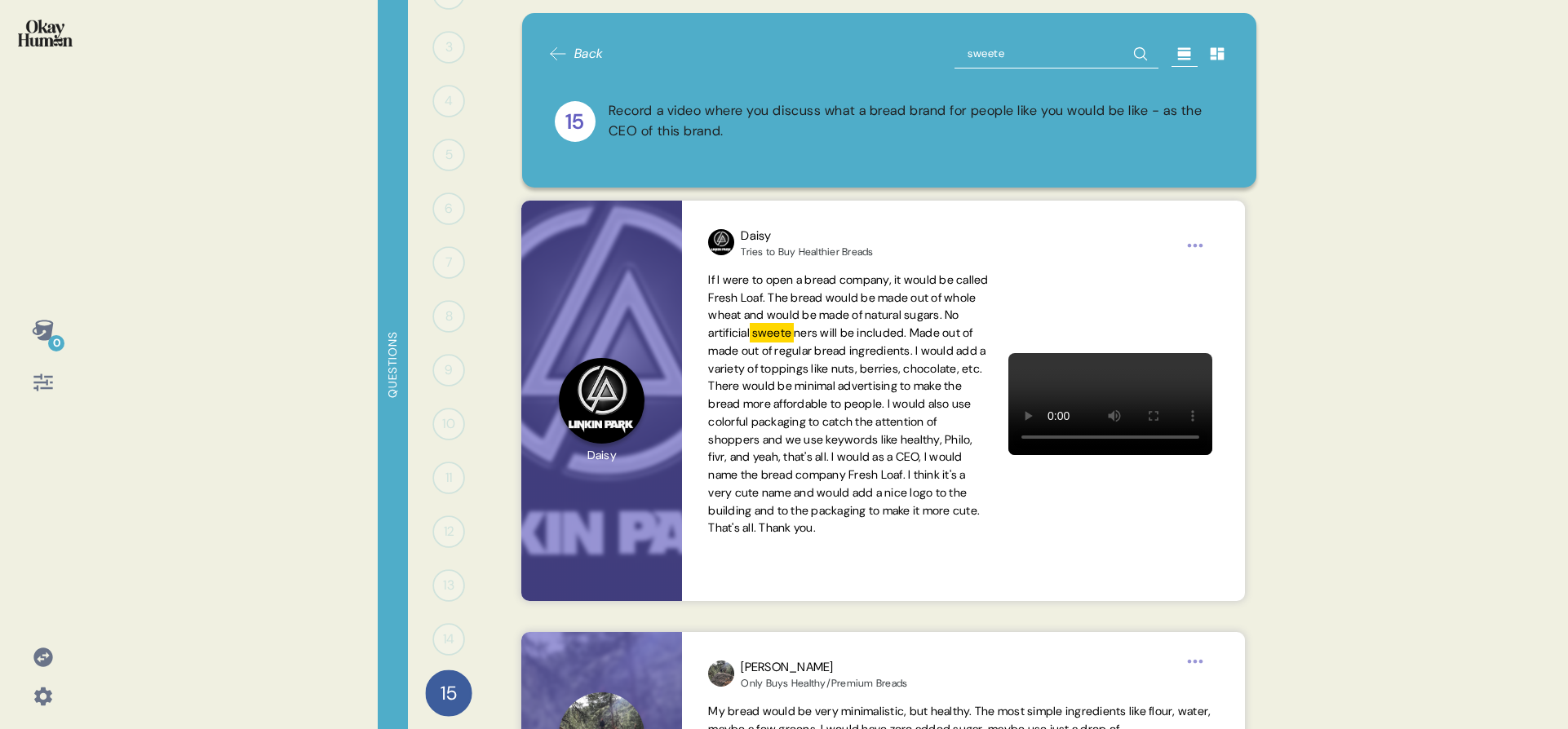
click at [963, 63] on input "sweete" at bounding box center [1057, 54] width 204 height 29
drag, startPoint x: 963, startPoint y: 63, endPoint x: 947, endPoint y: 58, distance: 16.8
click at [963, 63] on input "sweete" at bounding box center [1057, 54] width 204 height 29
type input "preser"
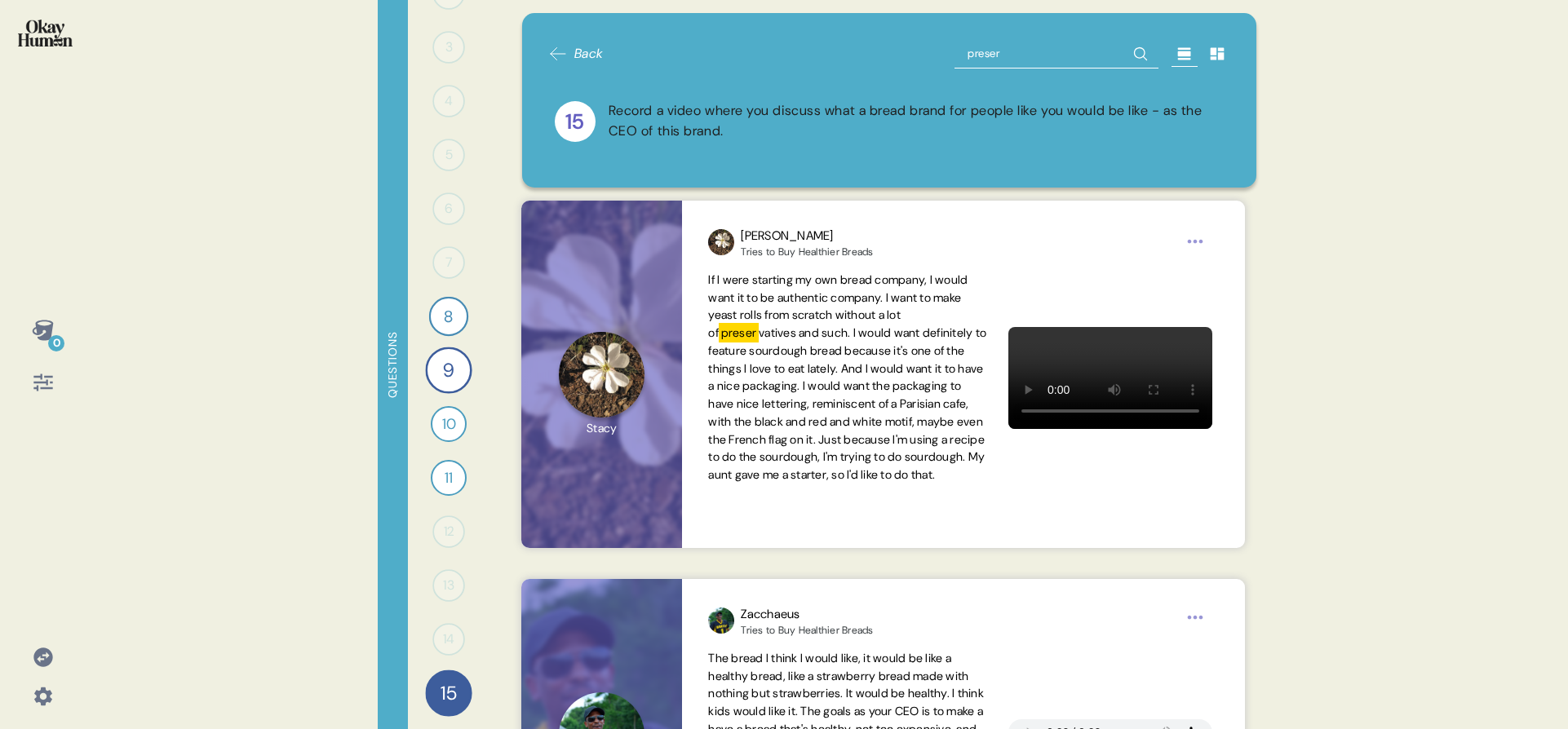
click at [987, 59] on input "preser" at bounding box center [1057, 54] width 204 height 29
drag, startPoint x: 987, startPoint y: 59, endPoint x: 986, endPoint y: 50, distance: 9.1
click at [987, 59] on input "preser" at bounding box center [1057, 54] width 204 height 29
type input "color"
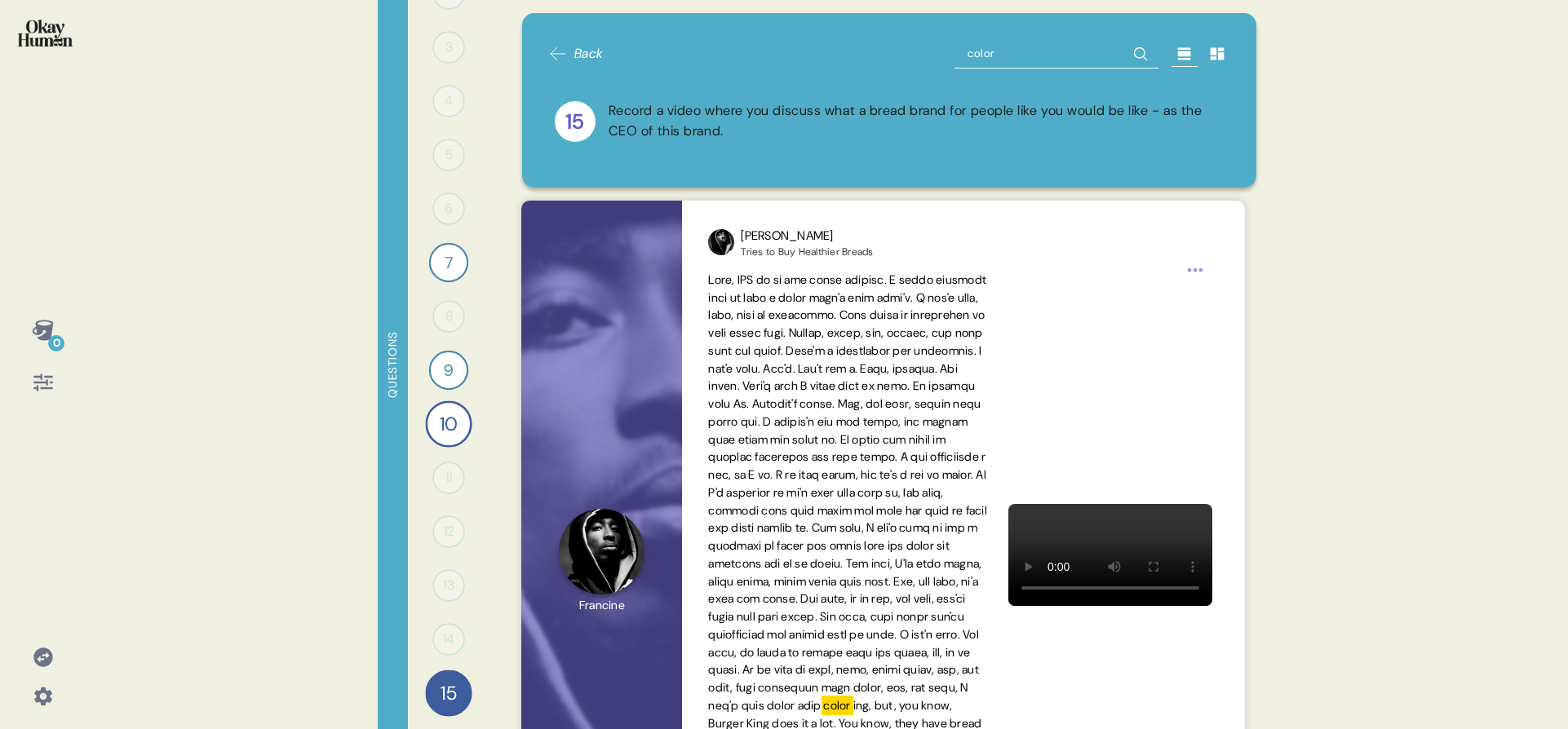
click at [963, 56] on input "color" at bounding box center [1057, 54] width 204 height 29
type input "dye"
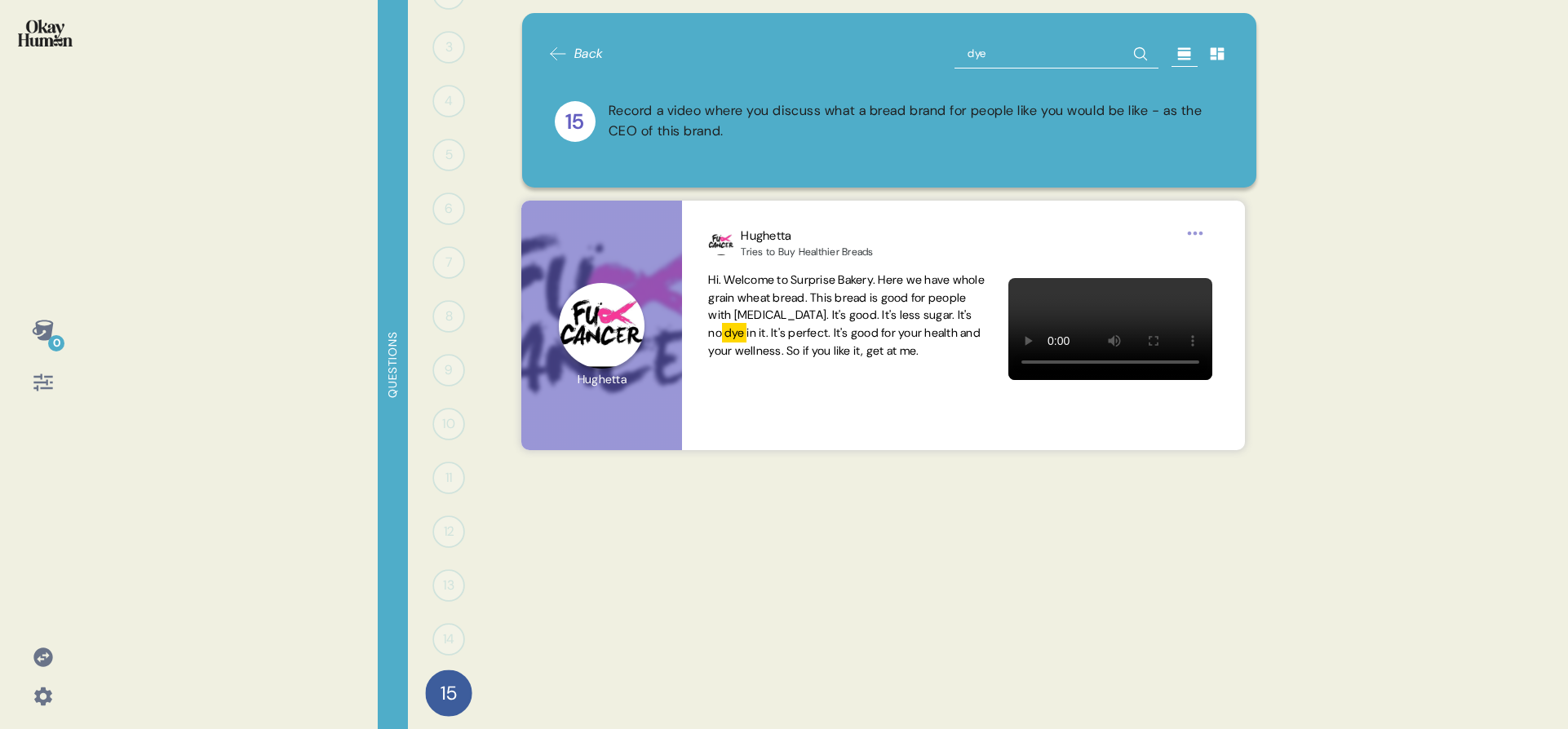
click at [1043, 48] on input "dye" at bounding box center [1057, 54] width 204 height 29
type input "[PERSON_NAME]"
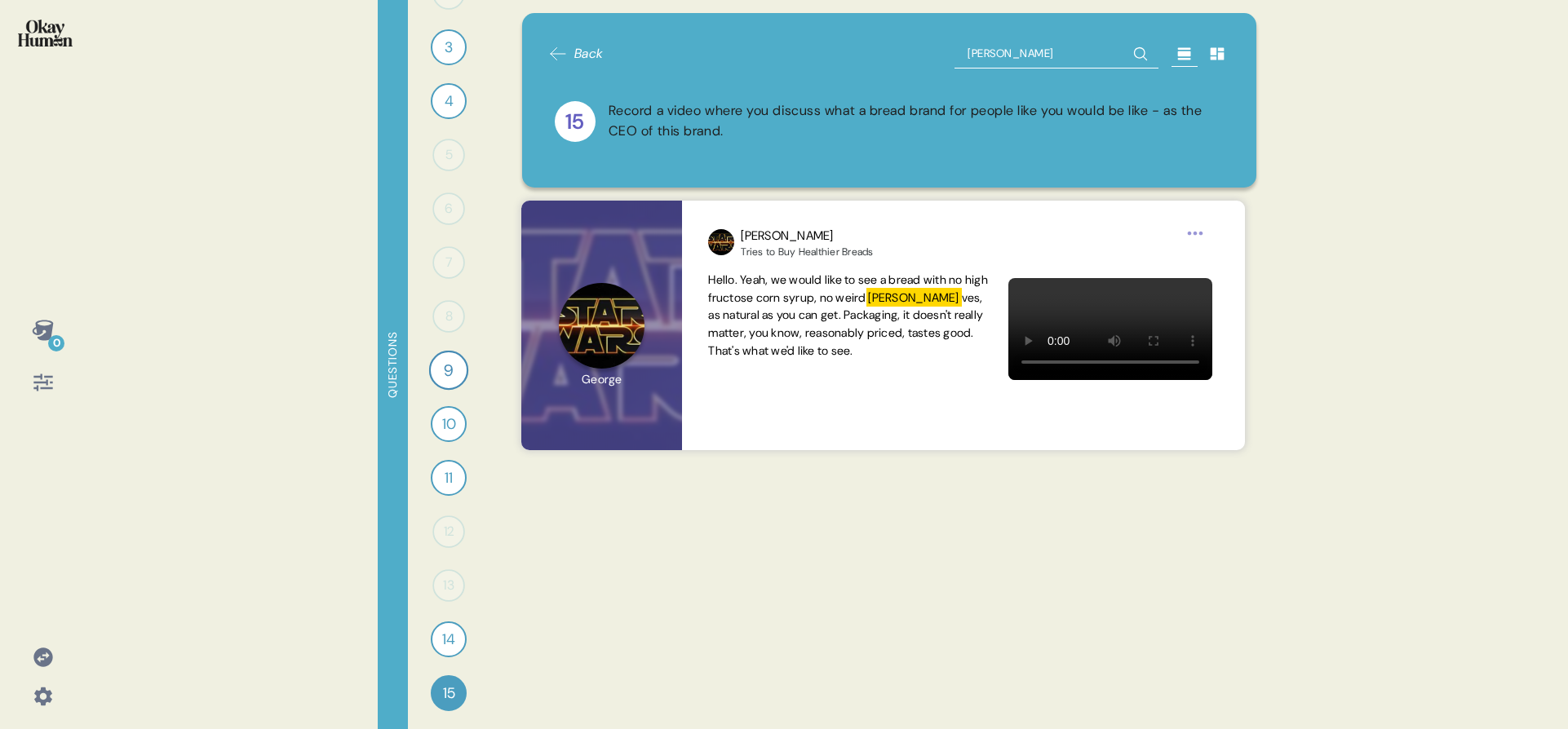
click at [1043, 48] on input "[PERSON_NAME]" at bounding box center [1057, 54] width 204 height 29
type input "salt"
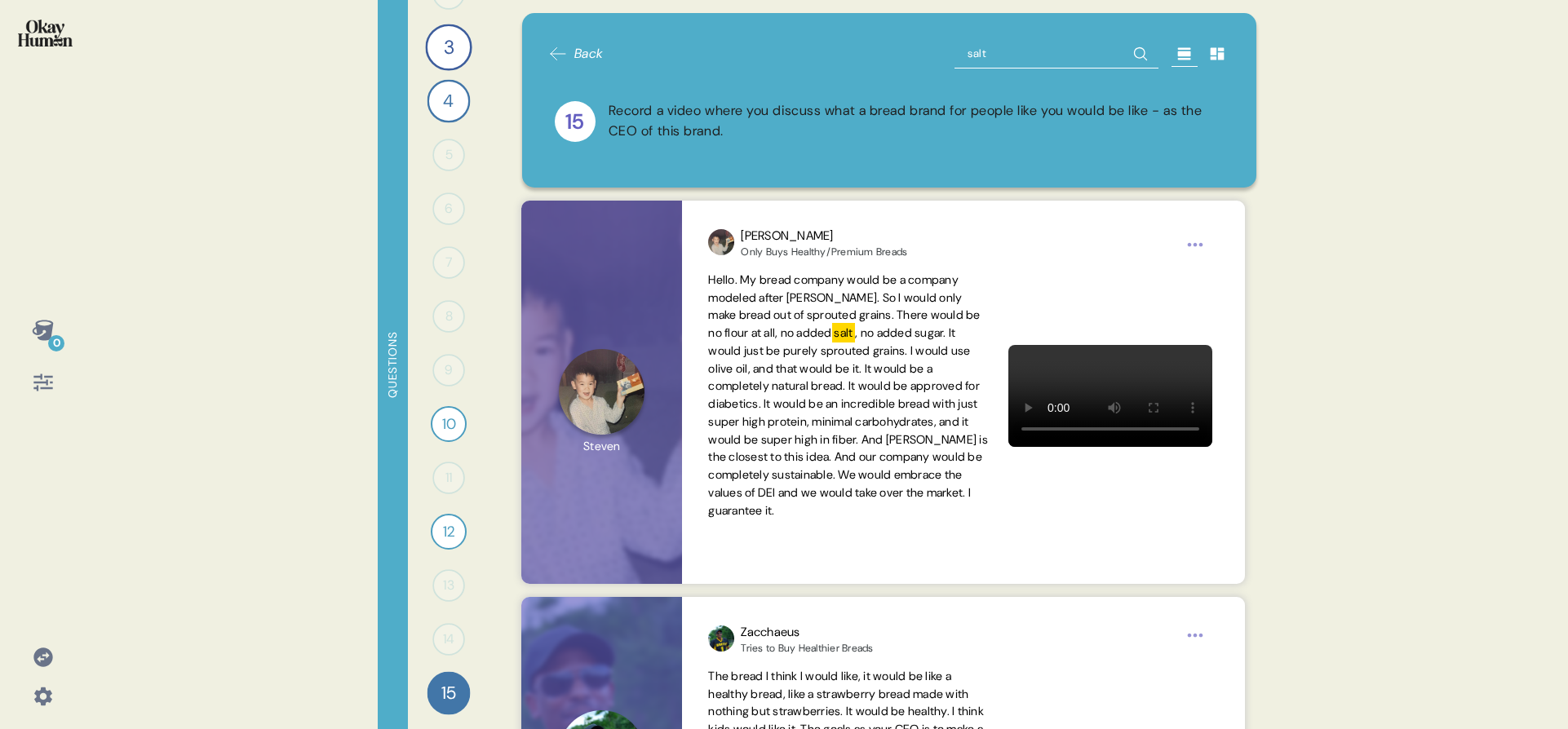
click at [975, 47] on input "salt" at bounding box center [1057, 54] width 204 height 29
type input "sodi"
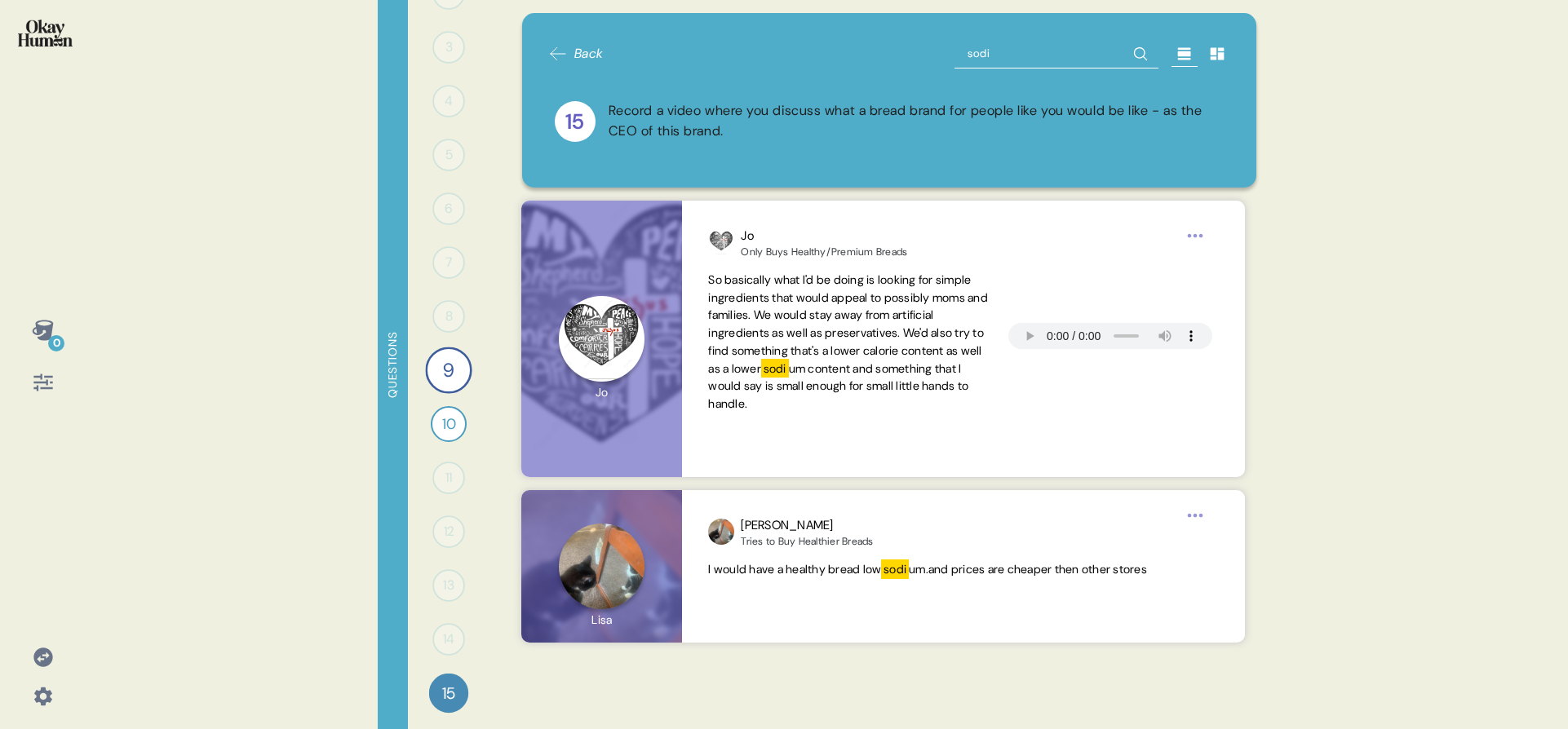
click at [975, 47] on input "sodi" at bounding box center [1057, 54] width 204 height 29
type input "f"
type input "fiber"
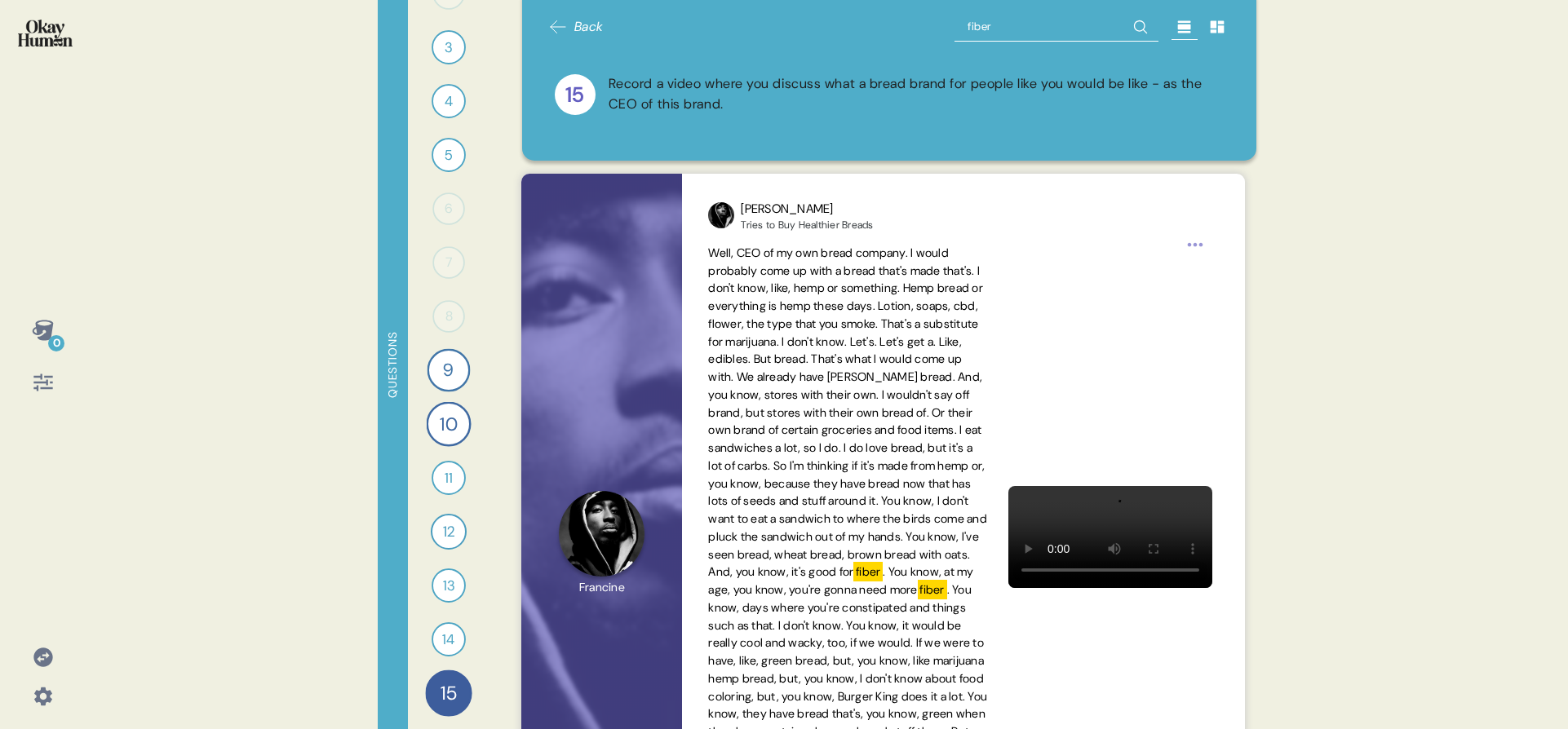
scroll to position [35, 0]
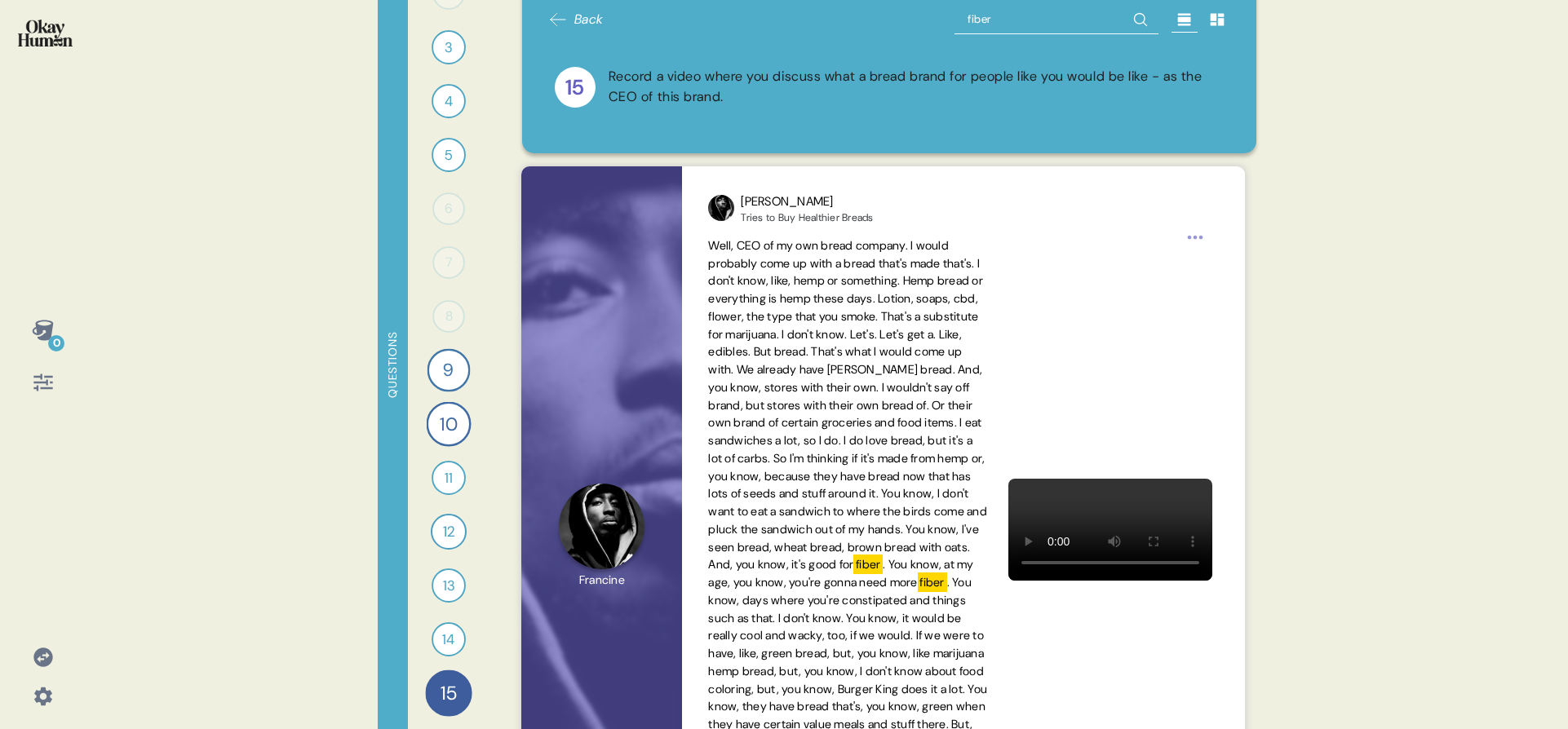
click at [1040, 24] on input "fiber" at bounding box center [1057, 19] width 204 height 29
type input "prote"
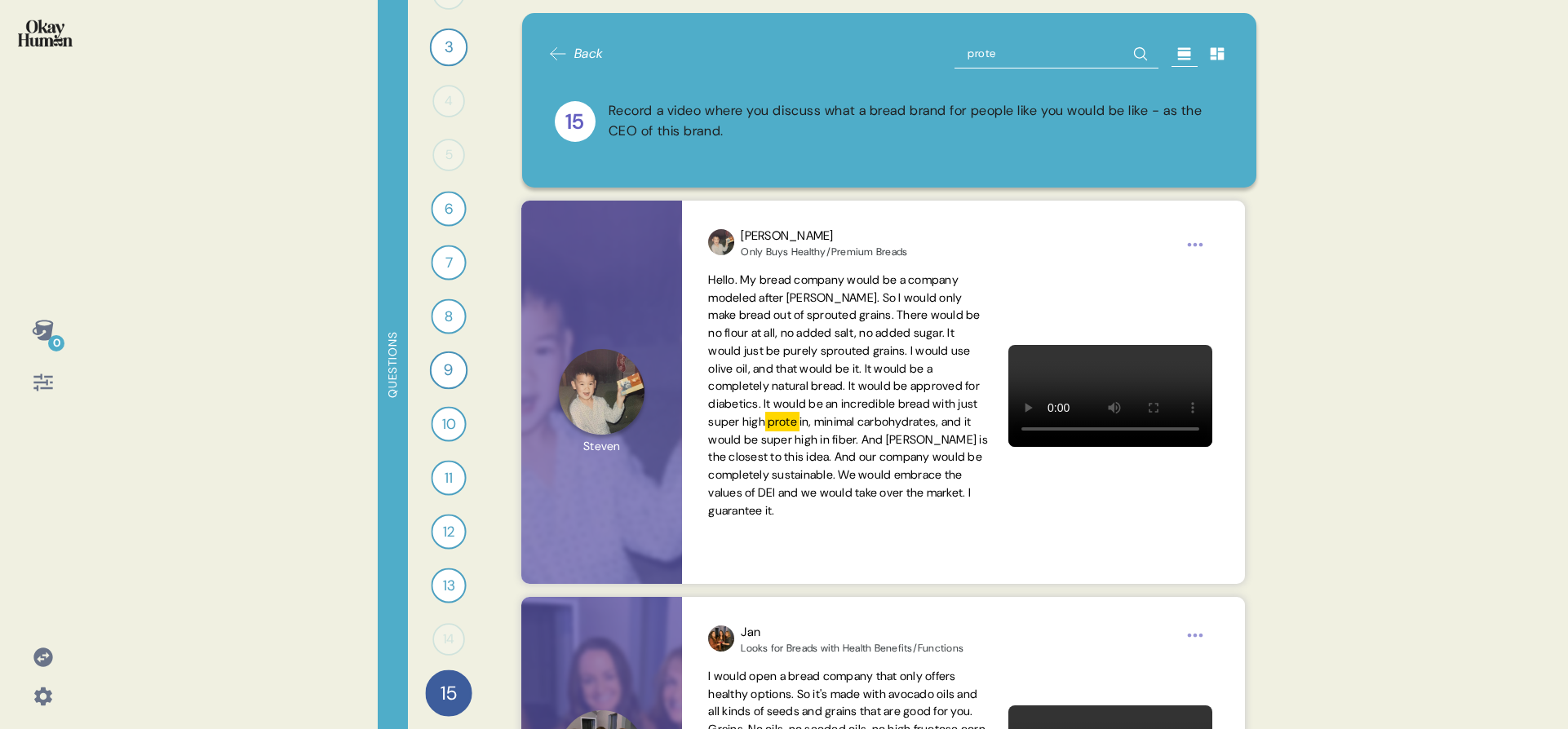
click at [987, 51] on input "prote" at bounding box center [1057, 54] width 204 height 29
type input "proti"
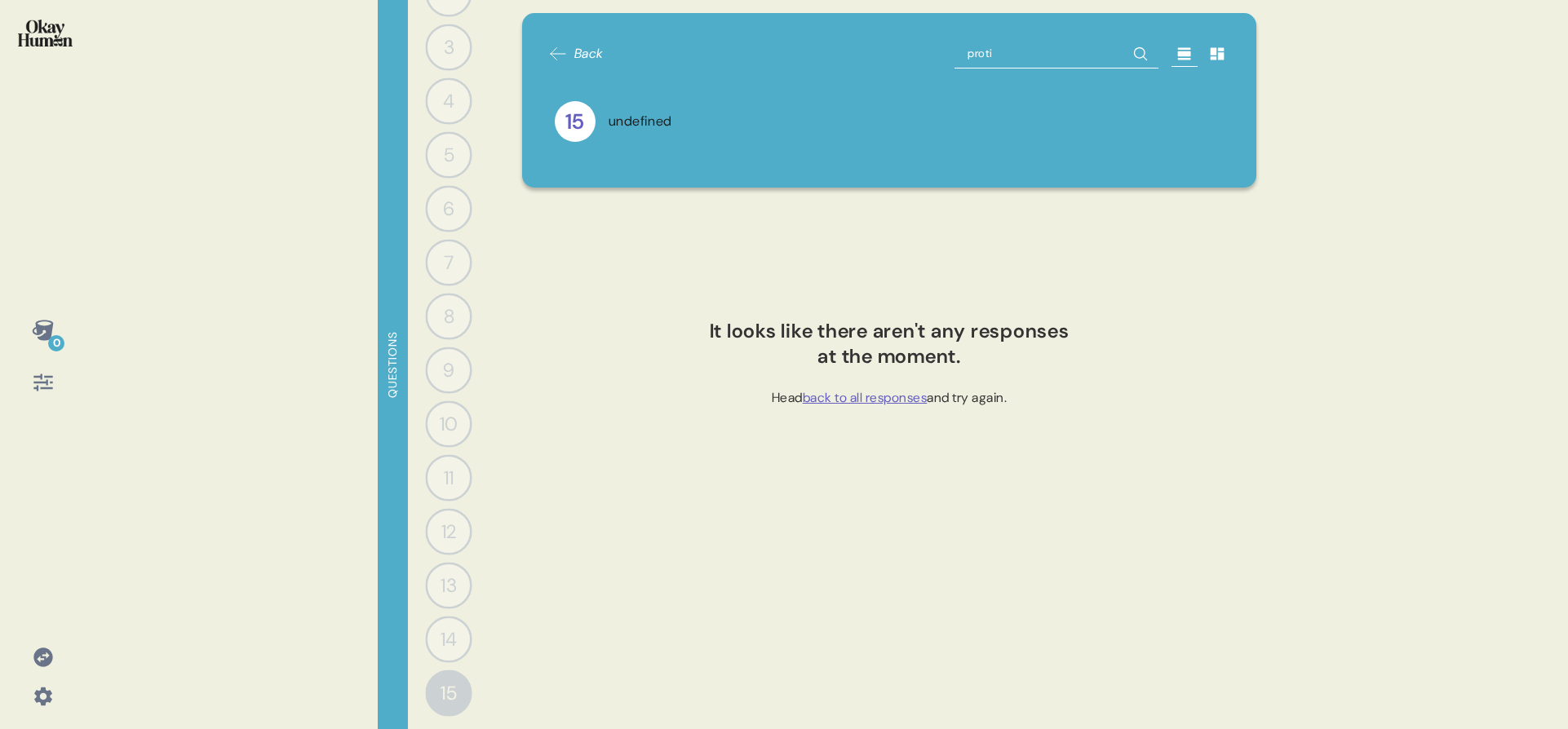
click at [987, 51] on input "proti" at bounding box center [1057, 54] width 204 height 29
type input "whole"
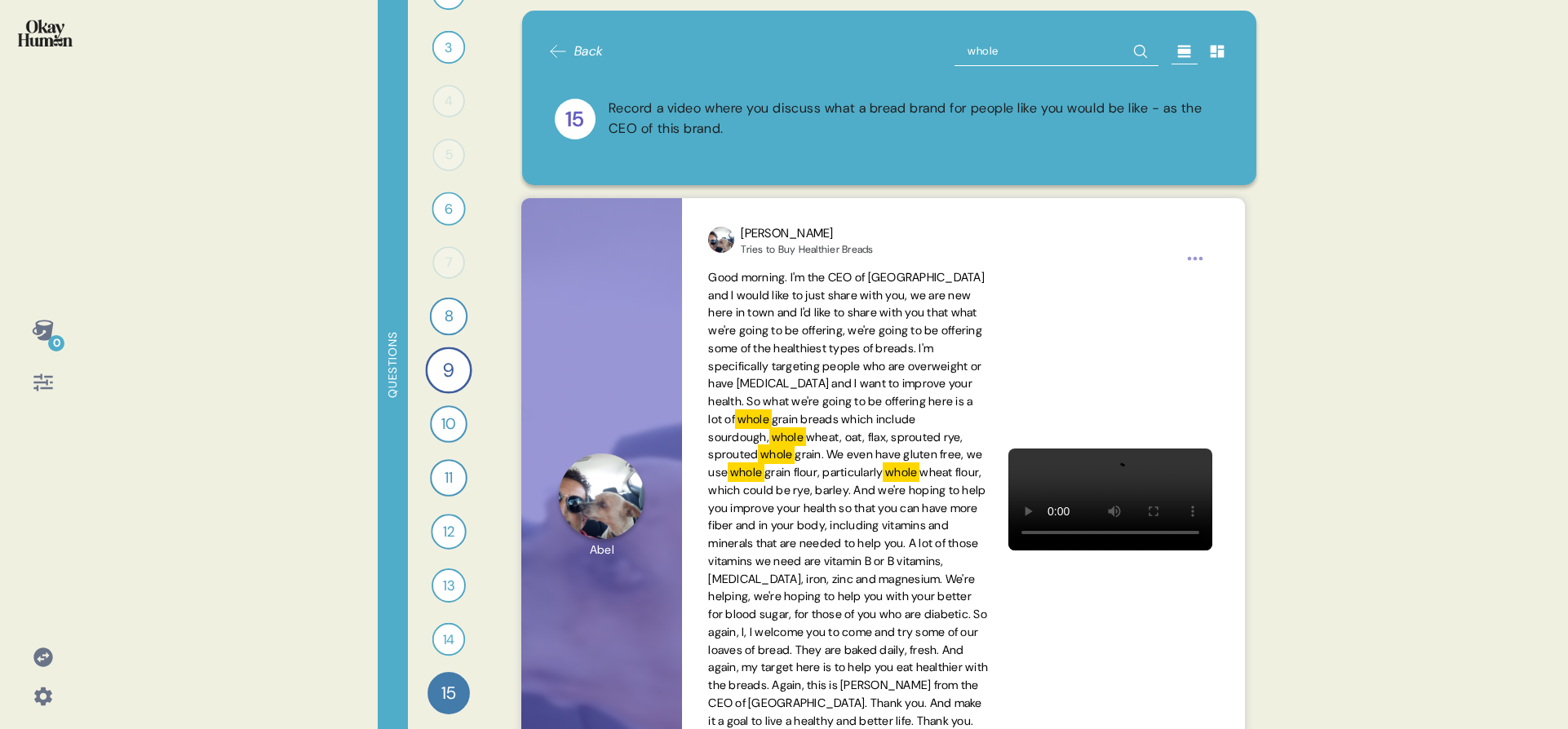
scroll to position [4, 0]
click at [1030, 44] on input "whole" at bounding box center [1057, 50] width 204 height 29
type input "grain"
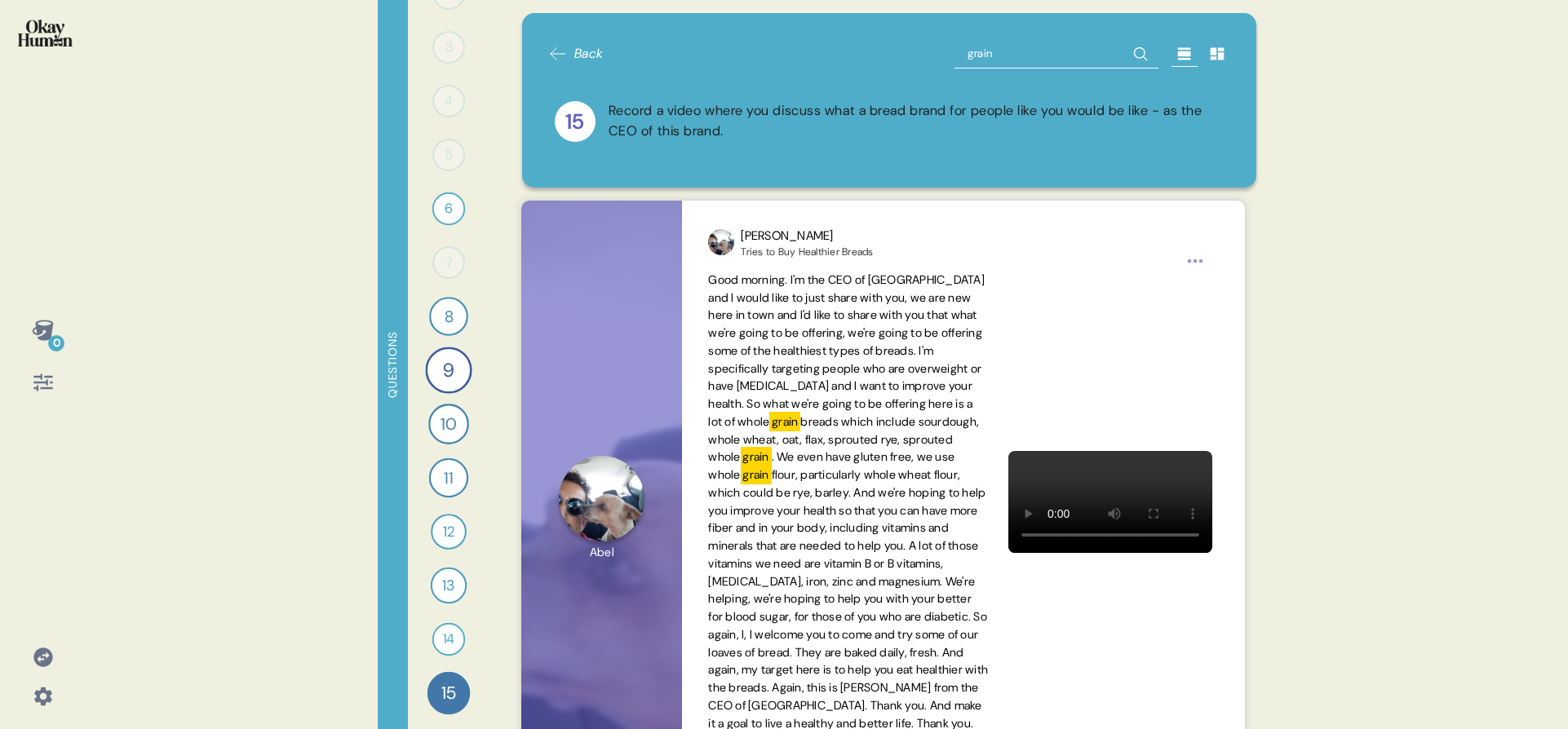
click at [955, 61] on input "grain" at bounding box center [1057, 54] width 204 height 29
click at [956, 54] on input "grain" at bounding box center [1057, 54] width 204 height 29
type input "whole grain"
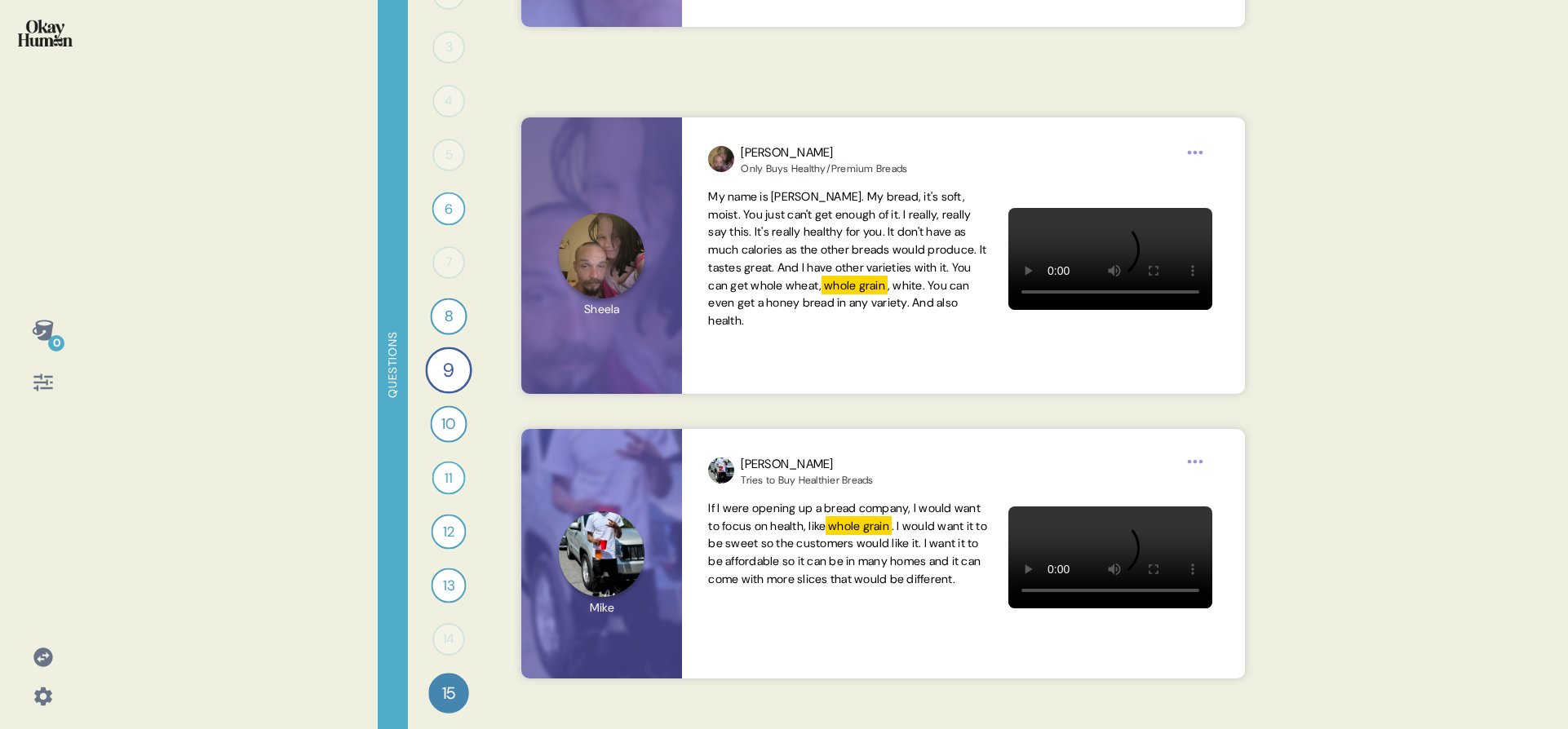
scroll to position [0, 0]
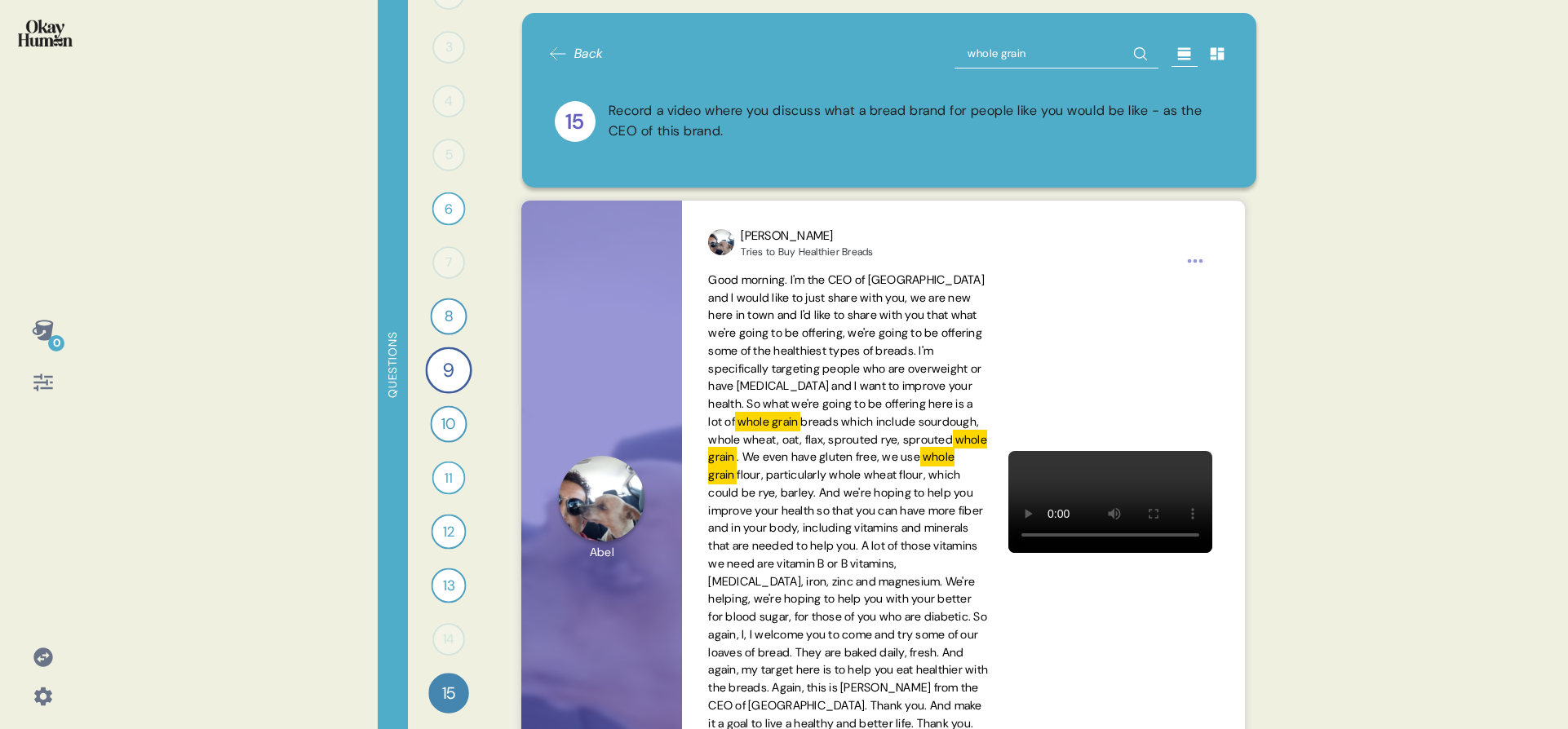
click at [963, 56] on input "whole grain" at bounding box center [1057, 54] width 204 height 29
click at [963, 57] on input "whole grain" at bounding box center [1057, 54] width 204 height 29
click at [964, 59] on input "whole grain" at bounding box center [1057, 54] width 204 height 29
type input "grains"
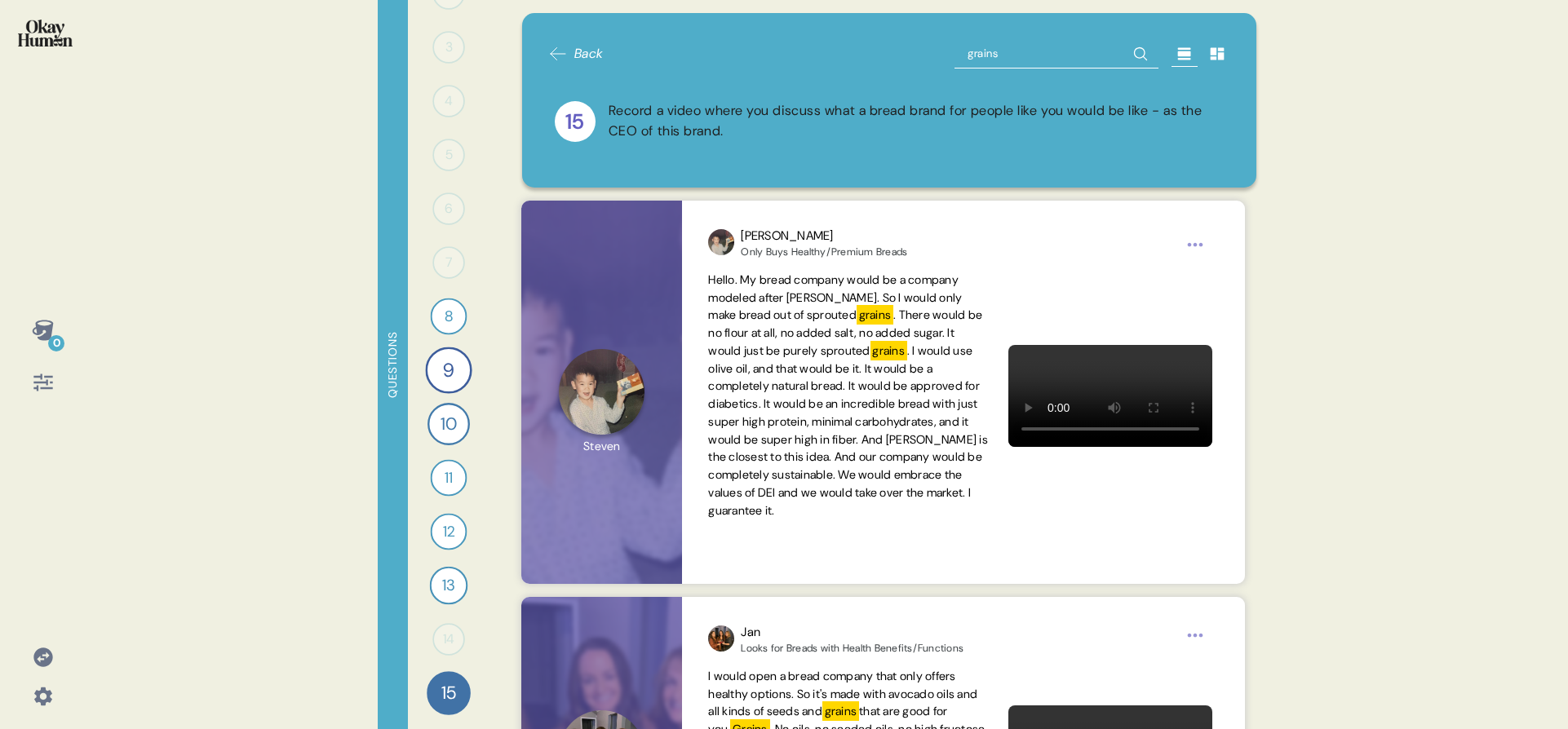
click at [1023, 58] on input "grains" at bounding box center [1057, 54] width 204 height 29
type input "grain"
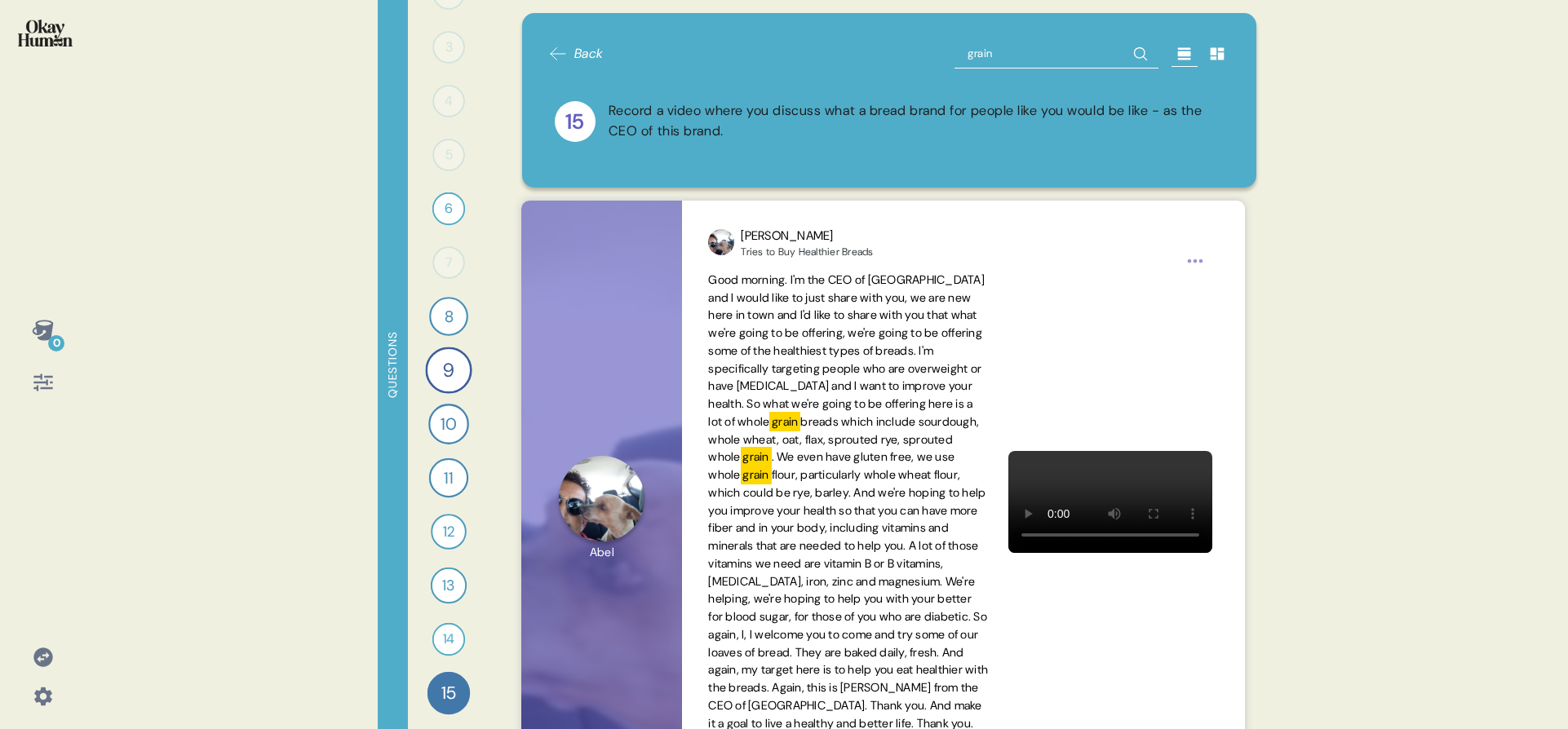
click at [958, 53] on input "grain" at bounding box center [1057, 54] width 204 height 29
type input "whole grain"
click at [979, 48] on input "whole grain" at bounding box center [1057, 54] width 204 height 29
type input "grain"
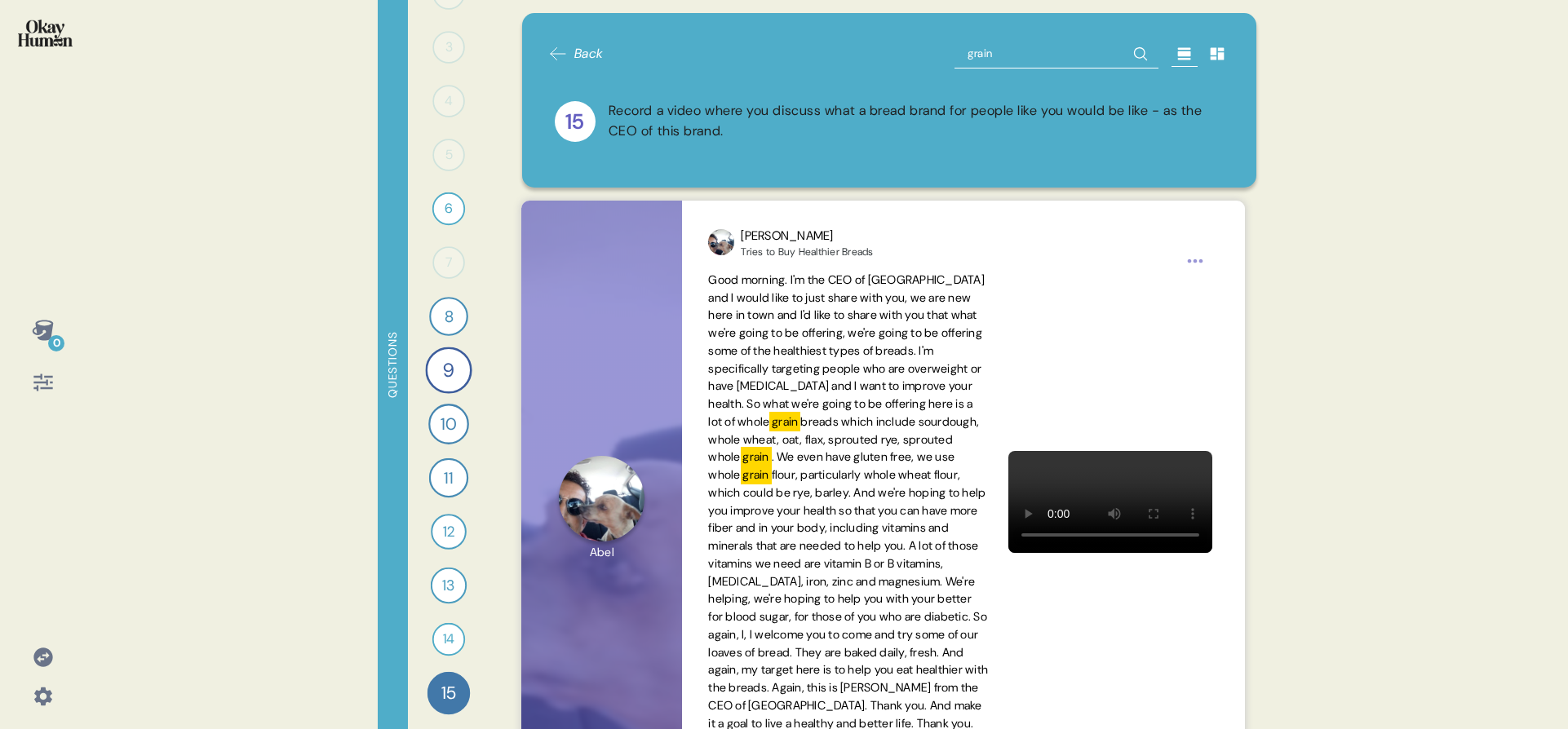
click at [980, 52] on input "grain" at bounding box center [1057, 54] width 204 height 29
type input "oil"
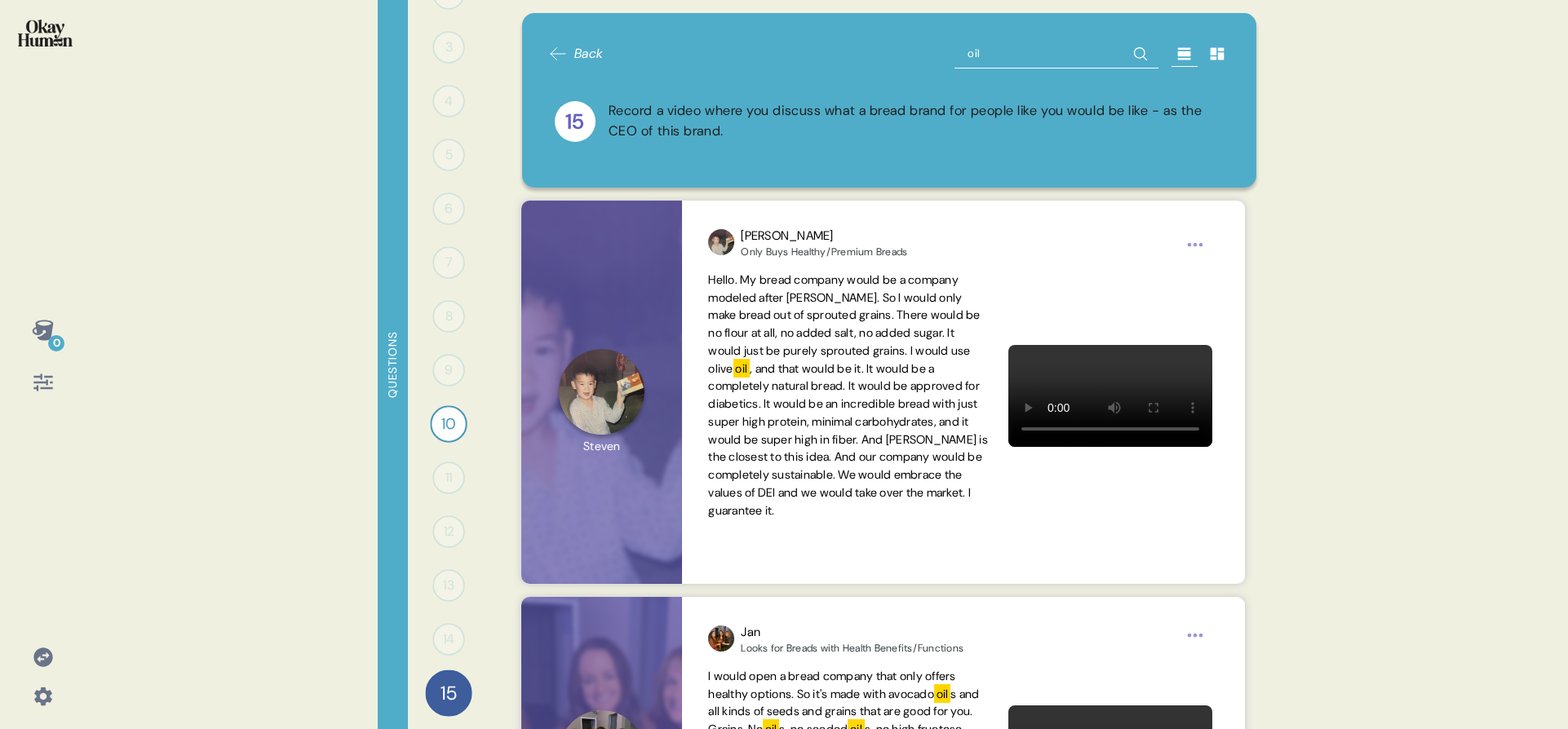
click at [1004, 36] on div "Back oil 15 Record a video where you discuss what a bread brand for people like…" at bounding box center [890, 100] width 735 height 175
click at [1004, 42] on input "oil" at bounding box center [1057, 54] width 204 height 29
click at [1003, 46] on input "oil" at bounding box center [1057, 54] width 204 height 29
click at [1003, 47] on input "oil" at bounding box center [1057, 54] width 204 height 29
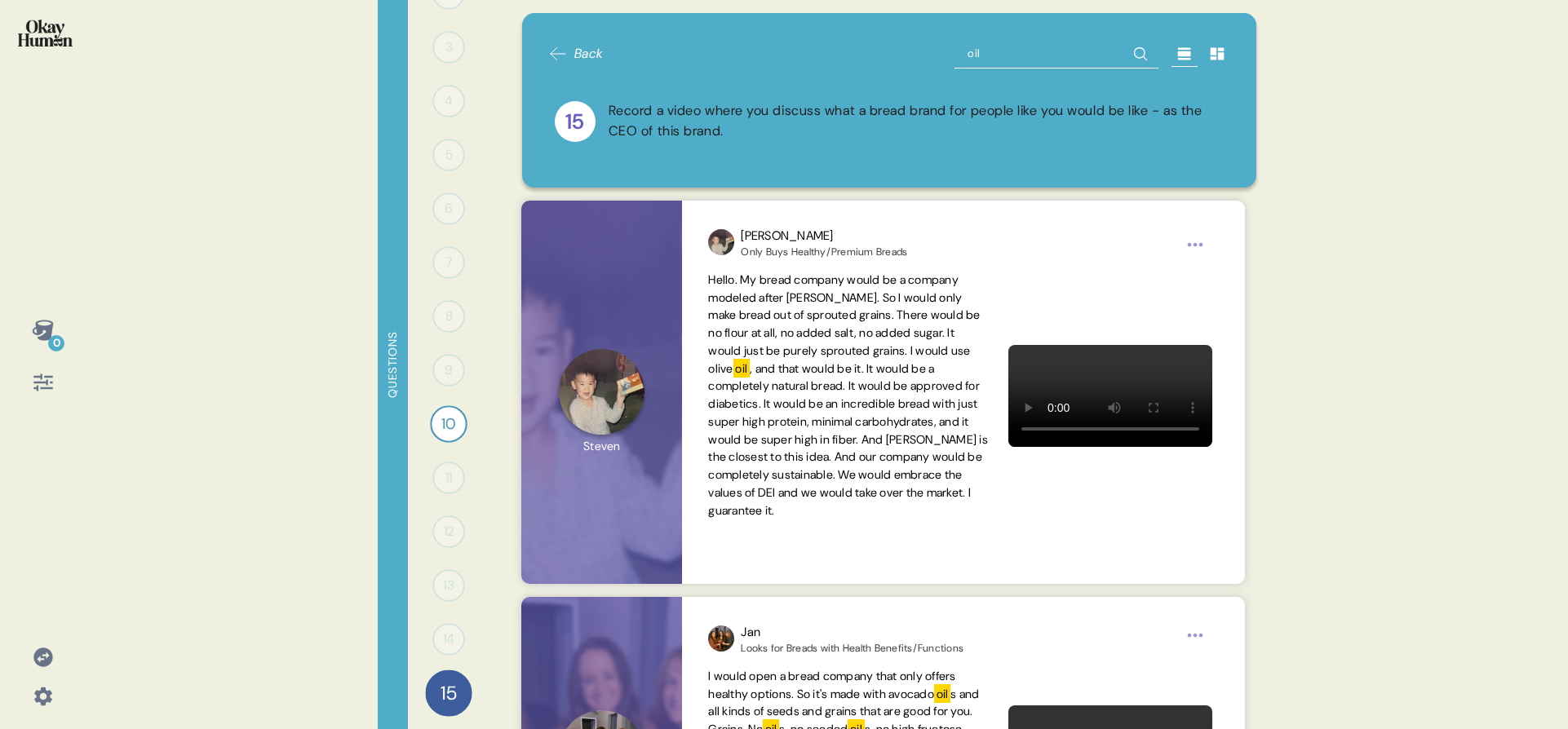
click at [1003, 48] on input "oil" at bounding box center [1057, 54] width 204 height 29
type input "germ"
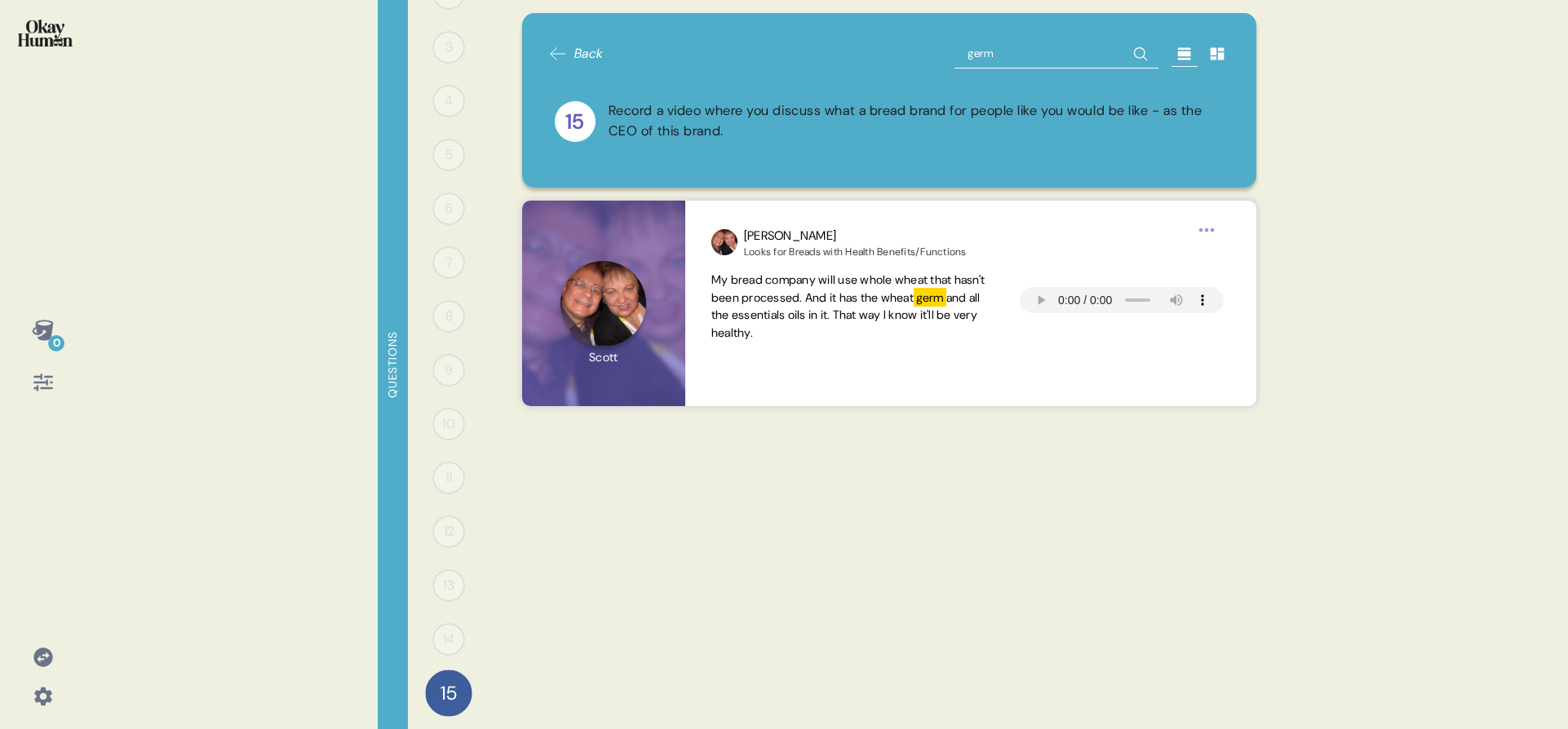
click at [1003, 49] on input "germ" at bounding box center [1057, 54] width 204 height 29
type input "vitami"
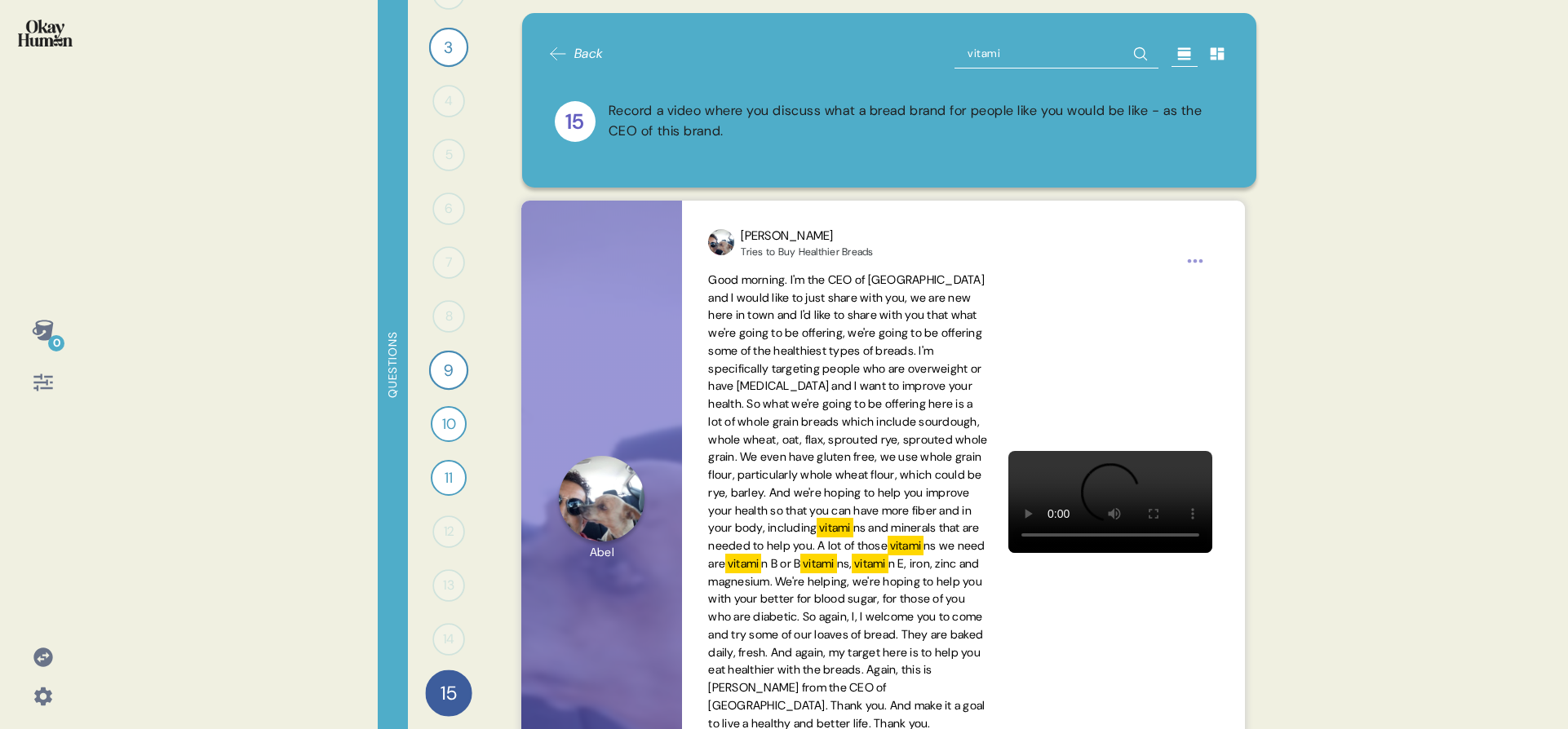
click at [1012, 51] on input "vitami" at bounding box center [1057, 54] width 204 height 29
type input "mineral"
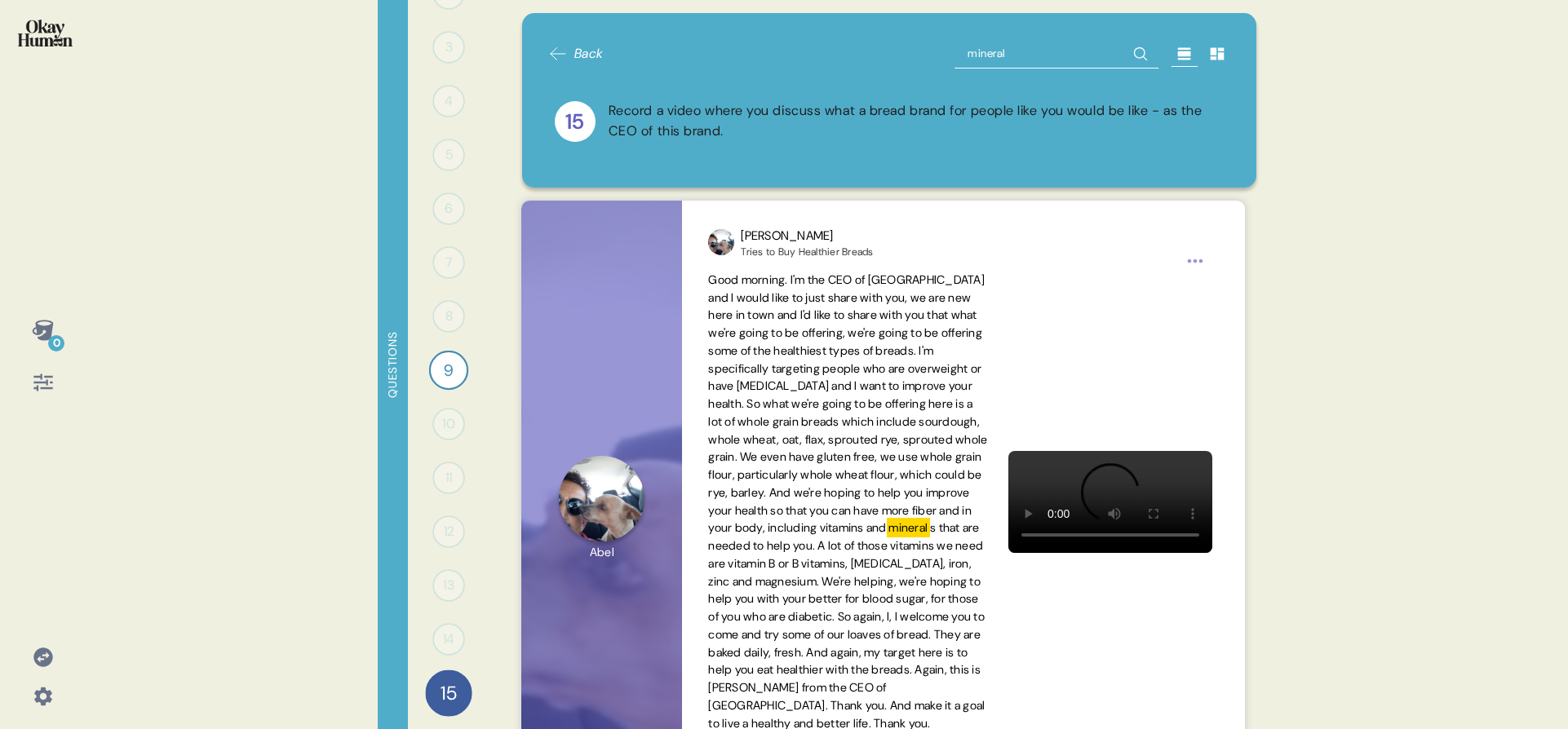
click at [1004, 59] on input "mineral" at bounding box center [1057, 54] width 204 height 29
click at [1004, 58] on input "mineral" at bounding box center [1057, 54] width 204 height 29
type input "seed"
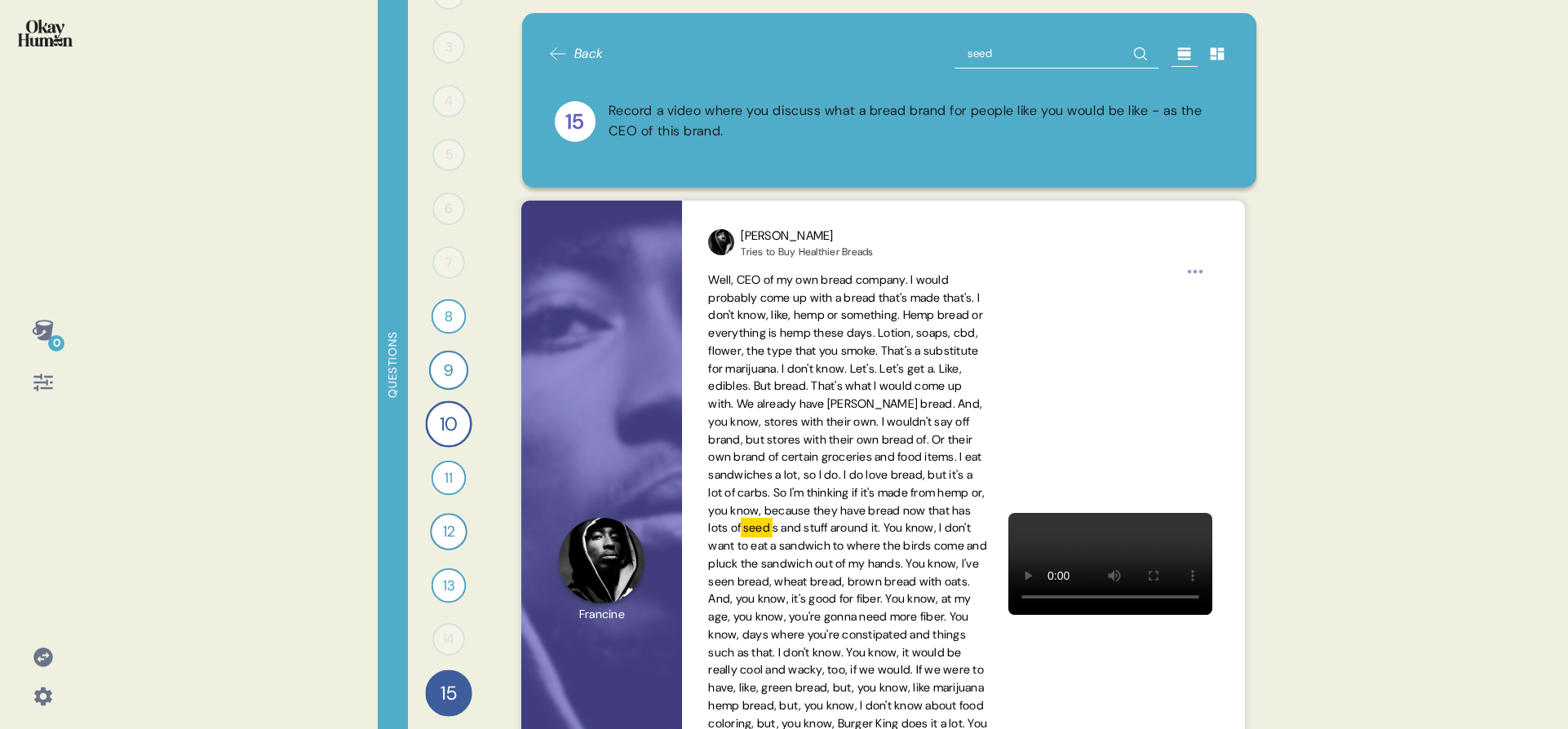
click at [996, 47] on input "seed" at bounding box center [1057, 54] width 204 height 29
type input "nut"
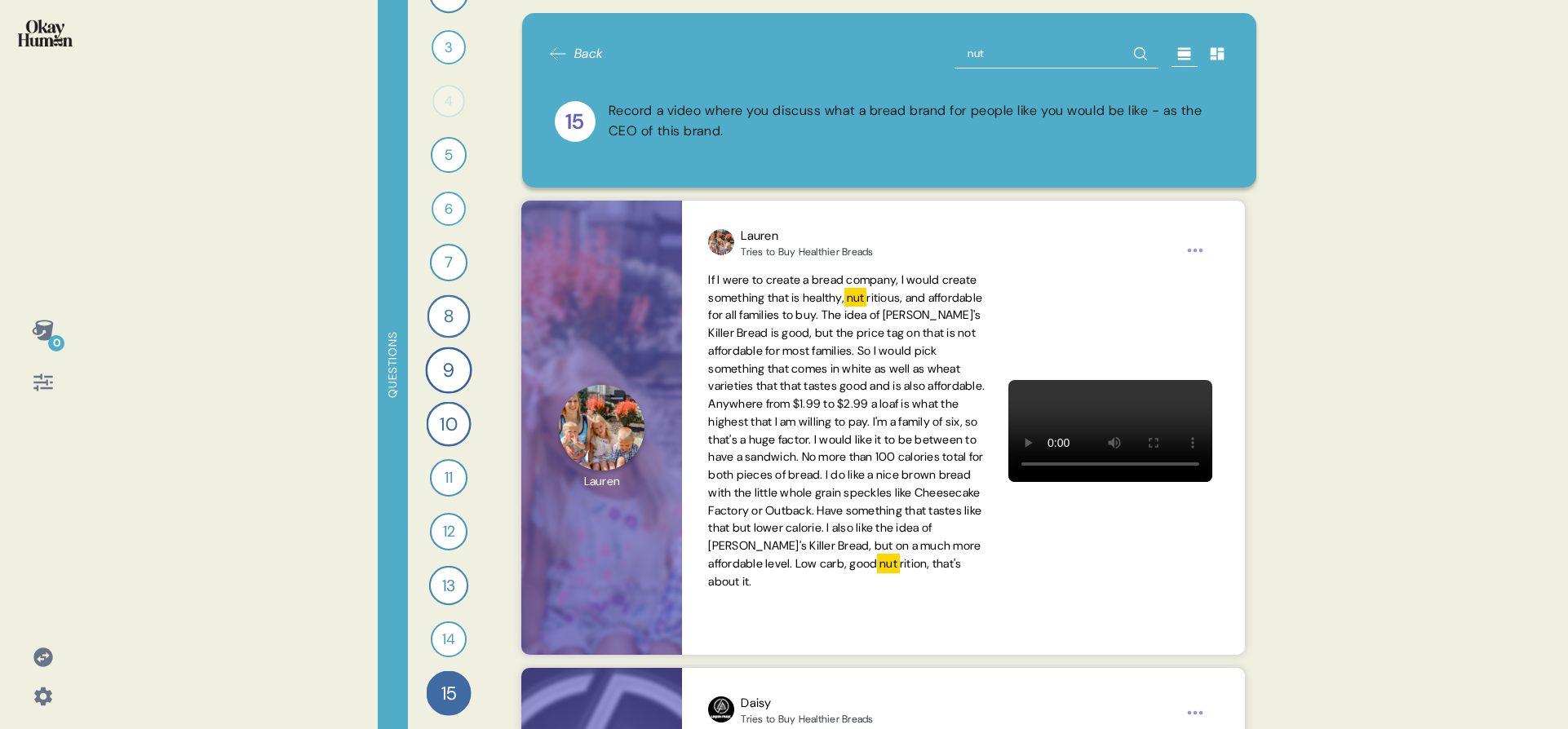
click at [966, 67] on input "nut" at bounding box center [1057, 54] width 204 height 29
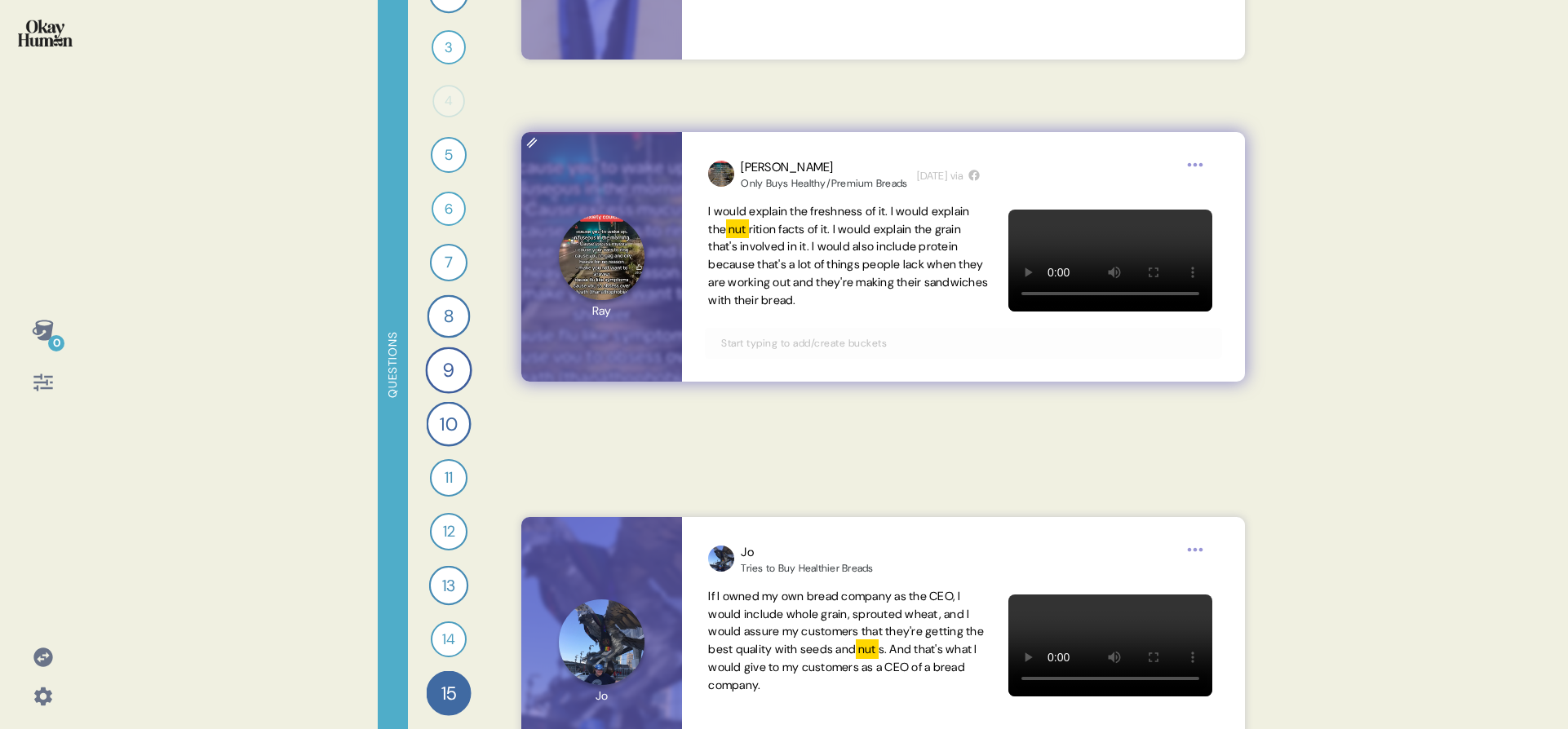
scroll to position [1371, 0]
